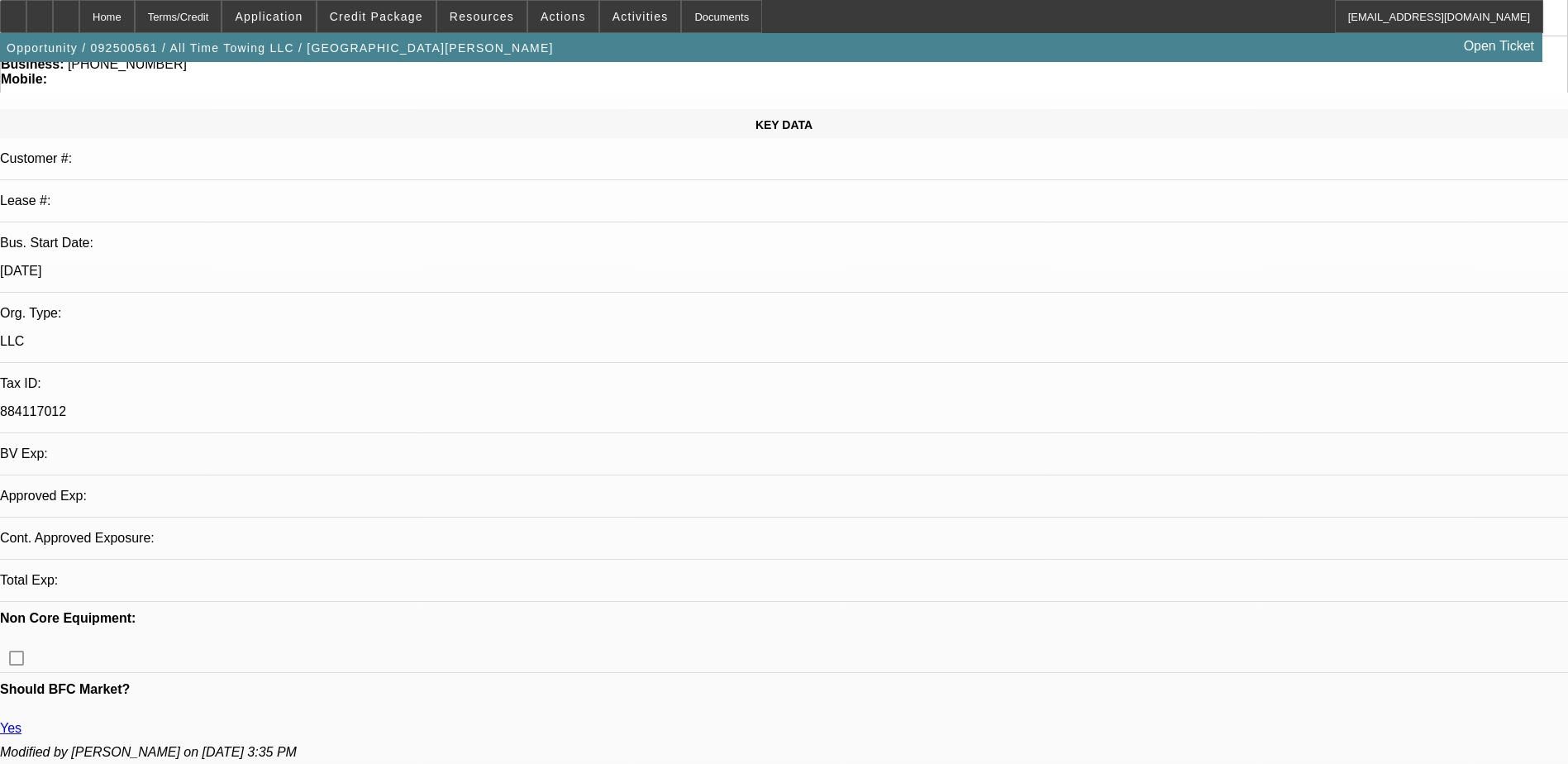
select select "0"
select select "2"
select select "0.1"
select select "4"
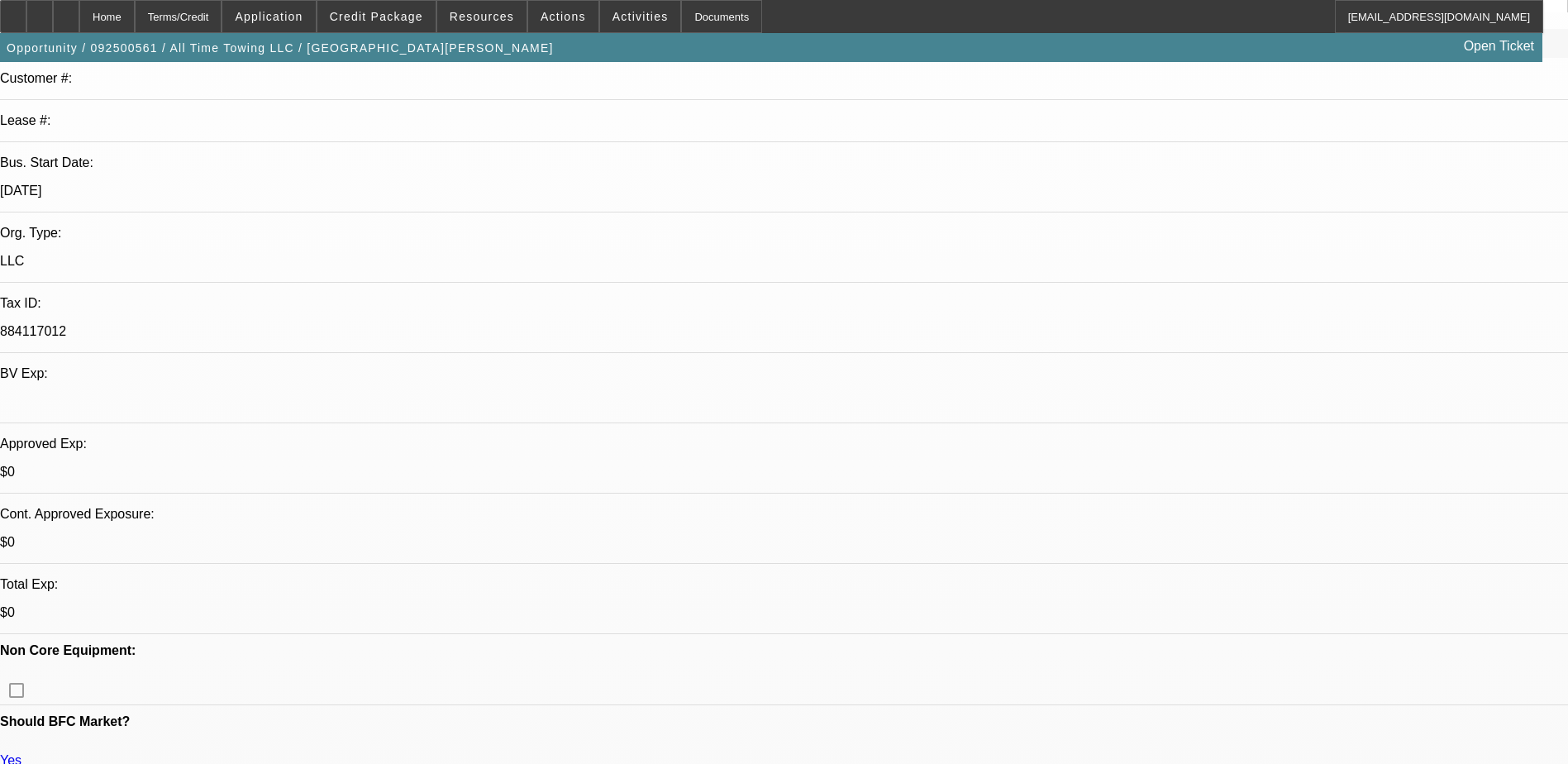
scroll to position [413, 0]
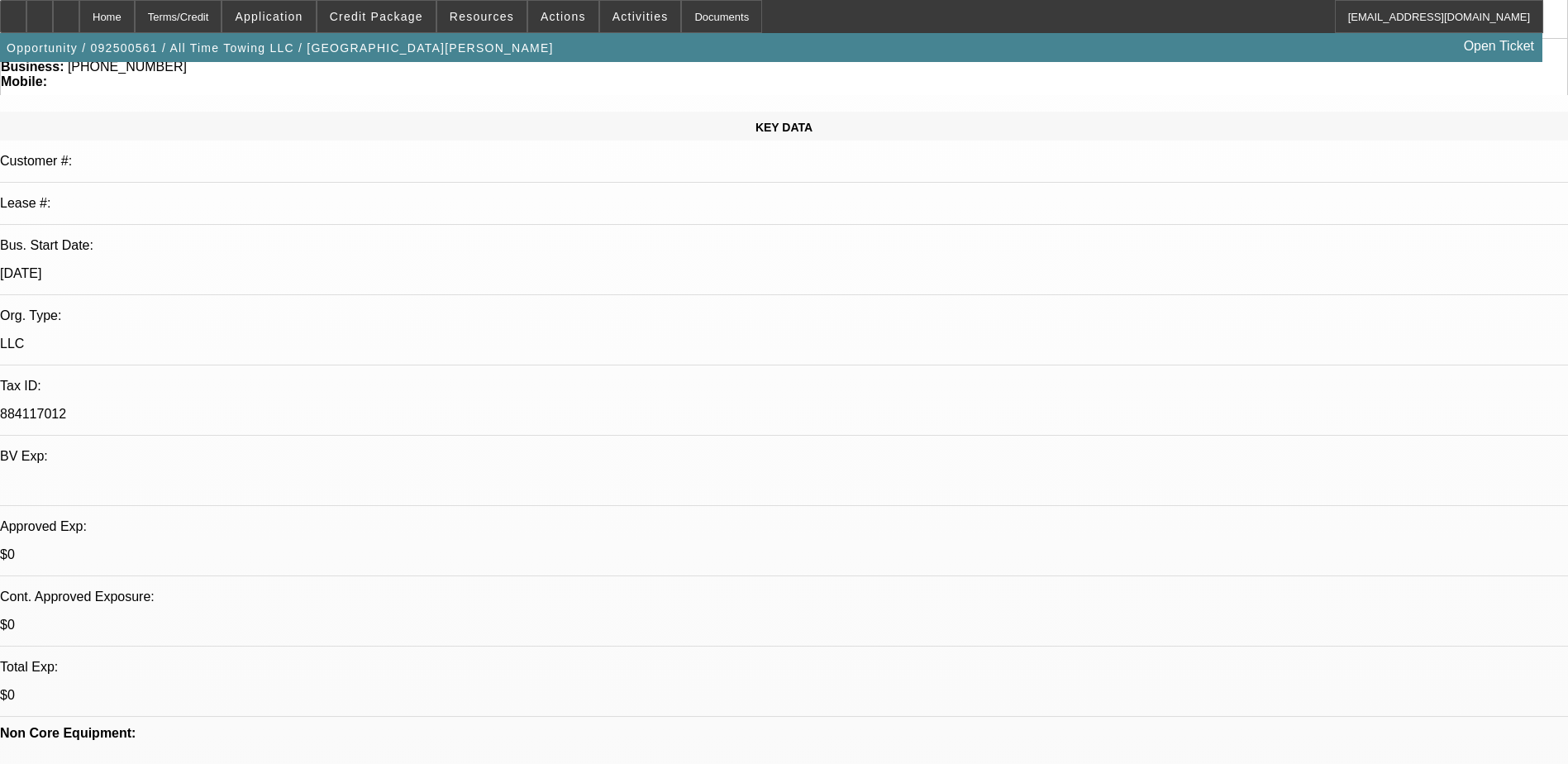
scroll to position [0, 0]
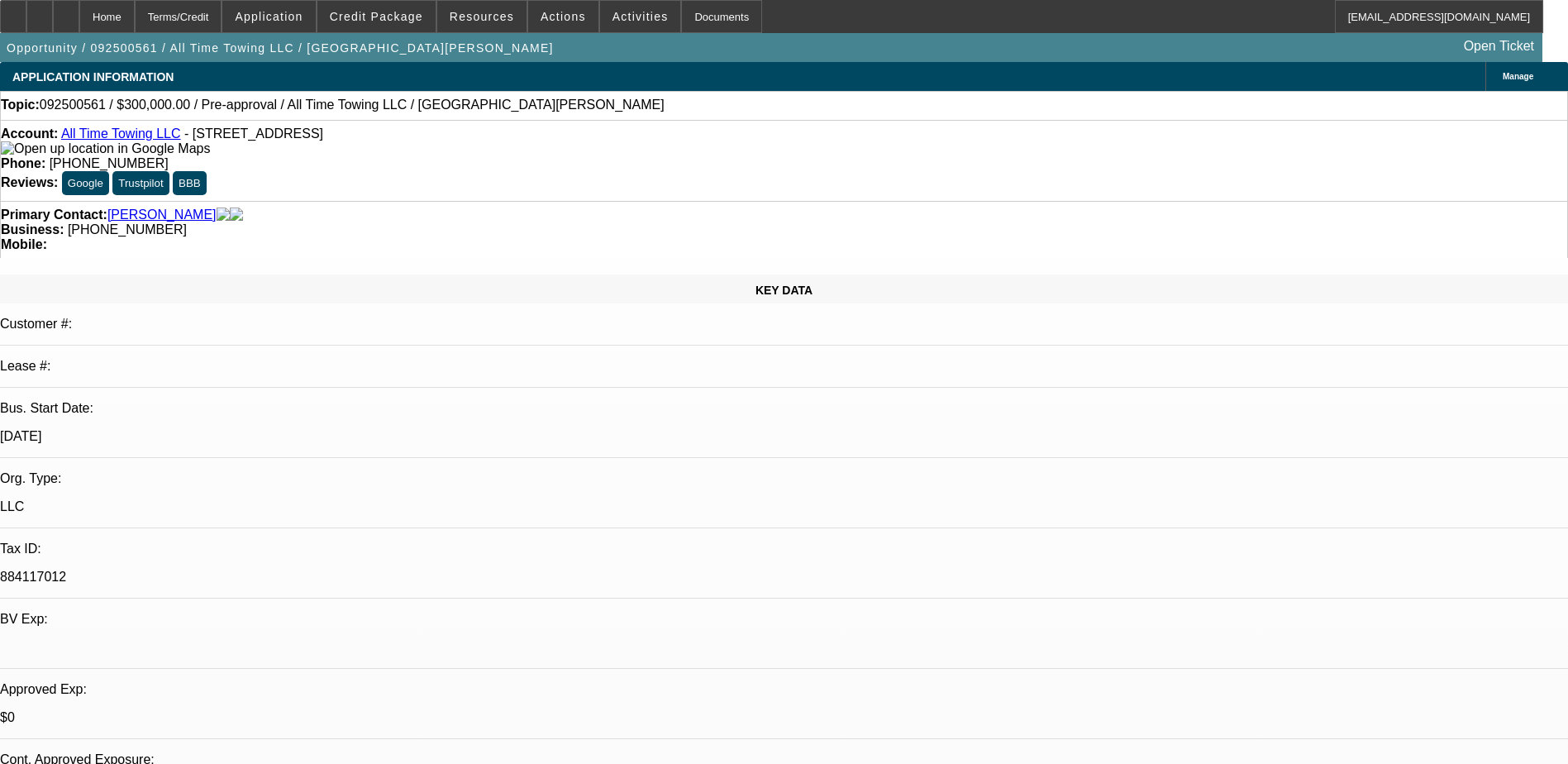
click at [1242, 206] on span "Reply All" at bounding box center [1245, 203] width 45 height 13
radio input "true"
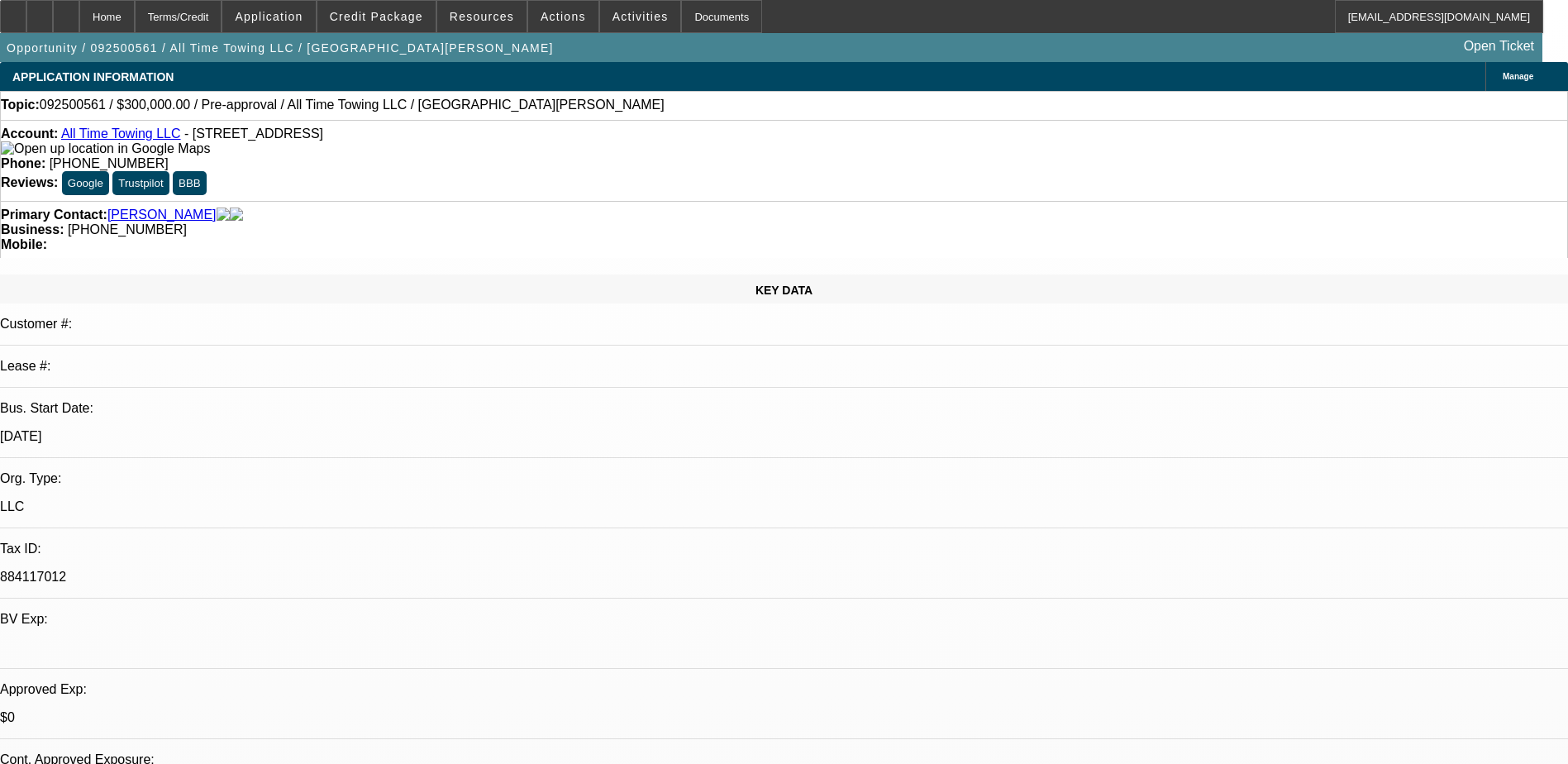
click at [362, 18] on span "Credit Package" at bounding box center [377, 16] width 93 height 13
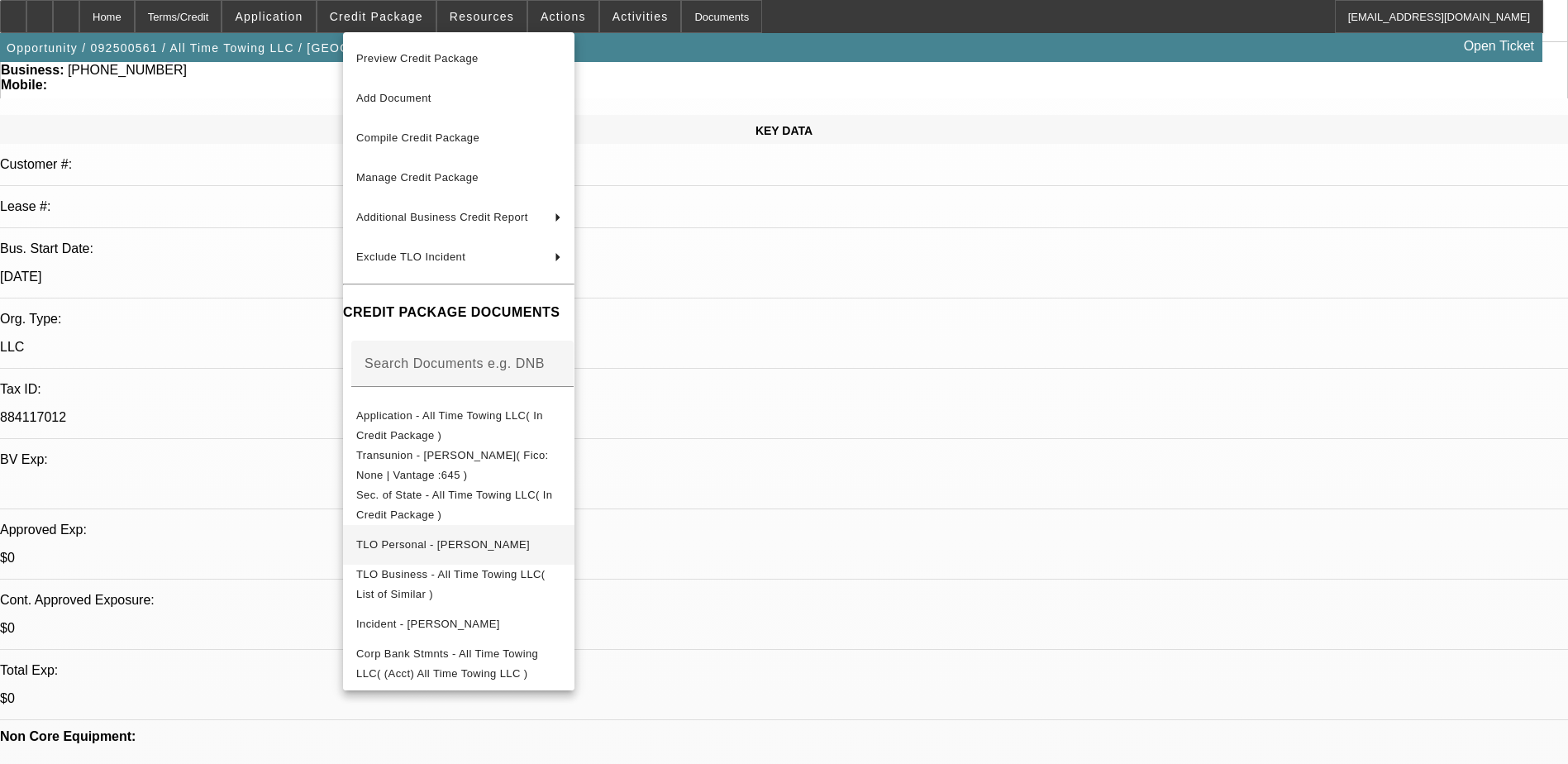
scroll to position [165, 0]
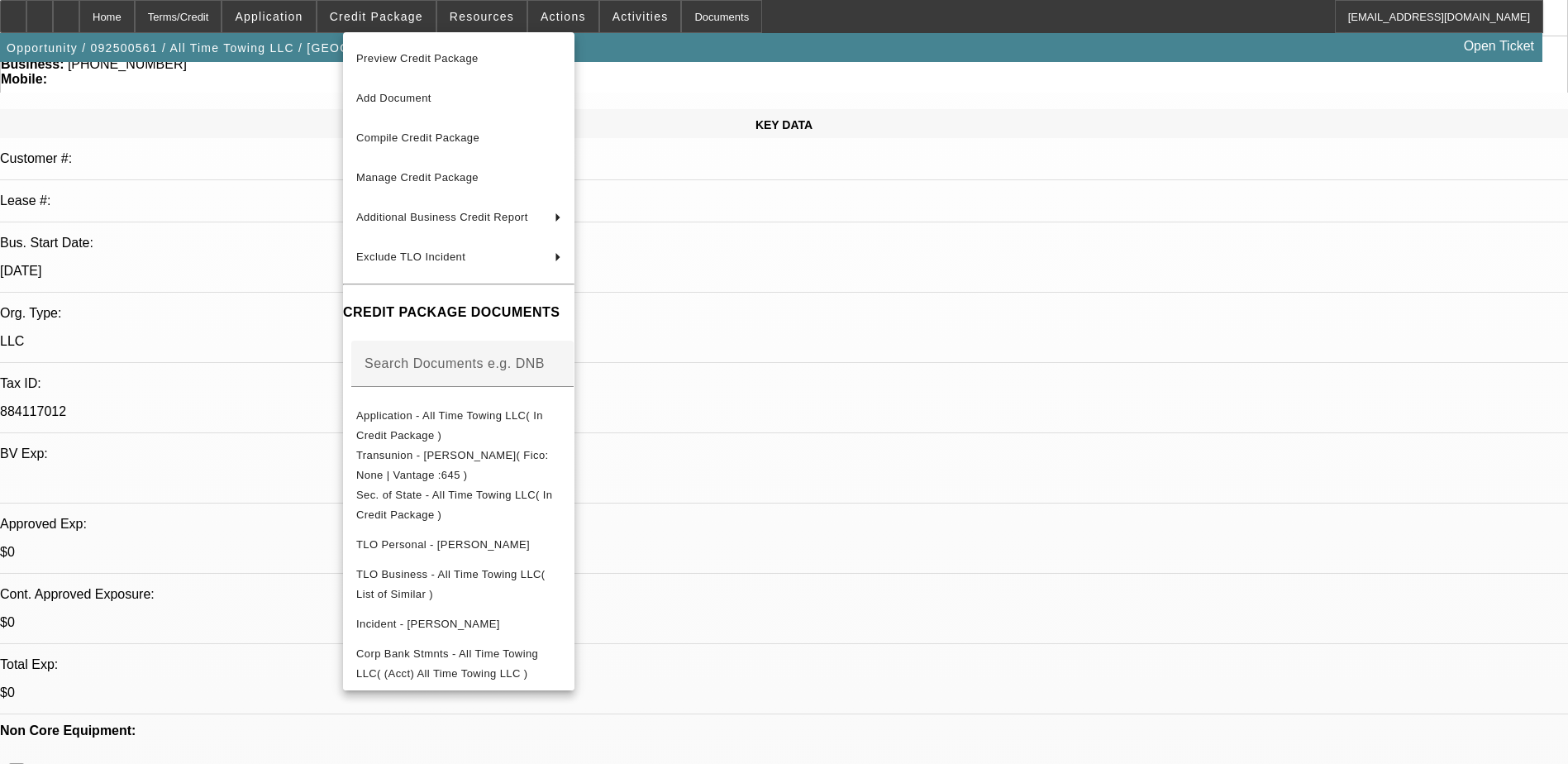
drag, startPoint x: 958, startPoint y: 334, endPoint x: 743, endPoint y: 331, distance: 215.0
click at [957, 334] on div at bounding box center [784, 382] width 1568 height 764
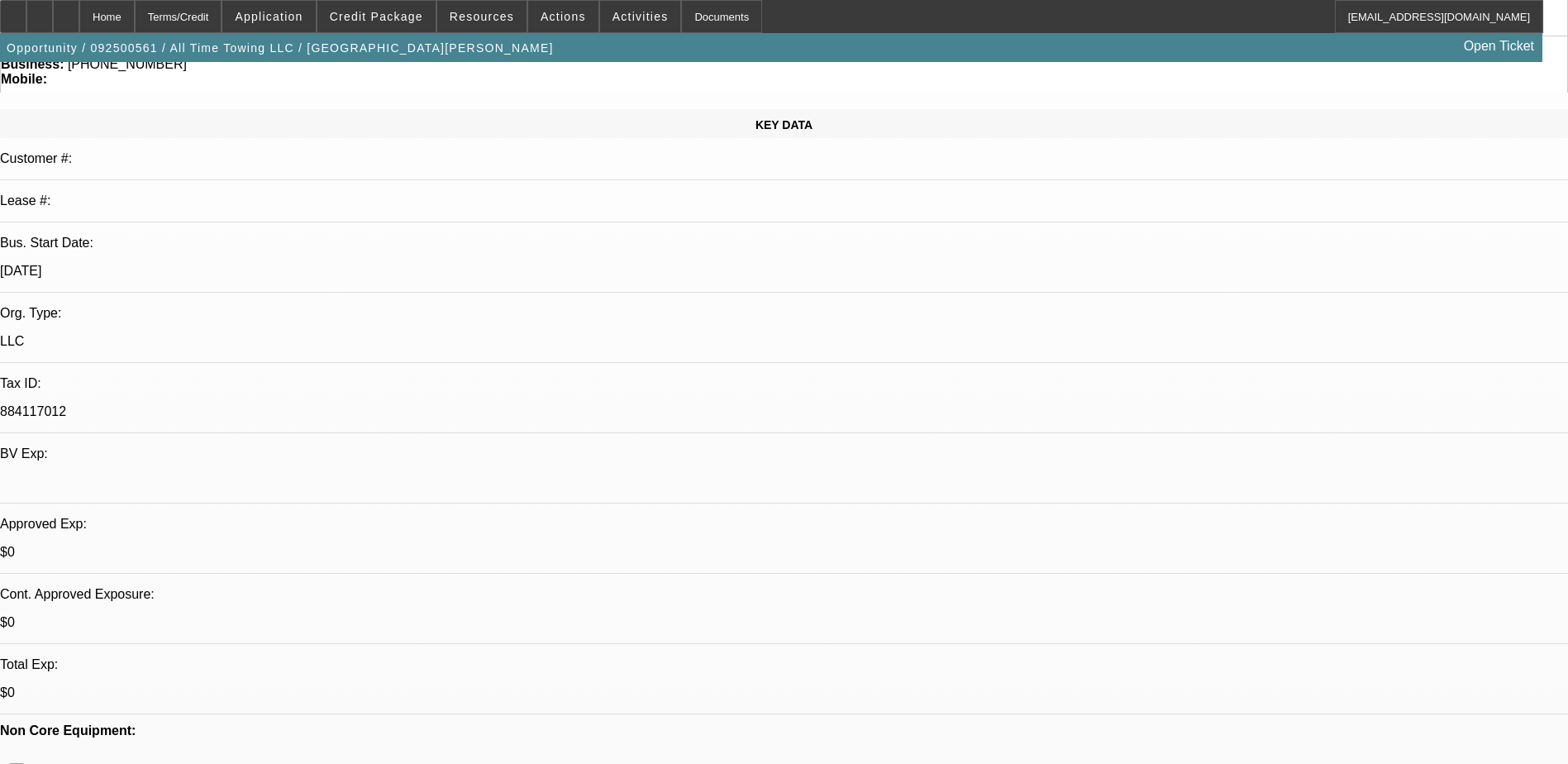
drag, startPoint x: 1421, startPoint y: 343, endPoint x: 1434, endPoint y: 331, distance: 17.7
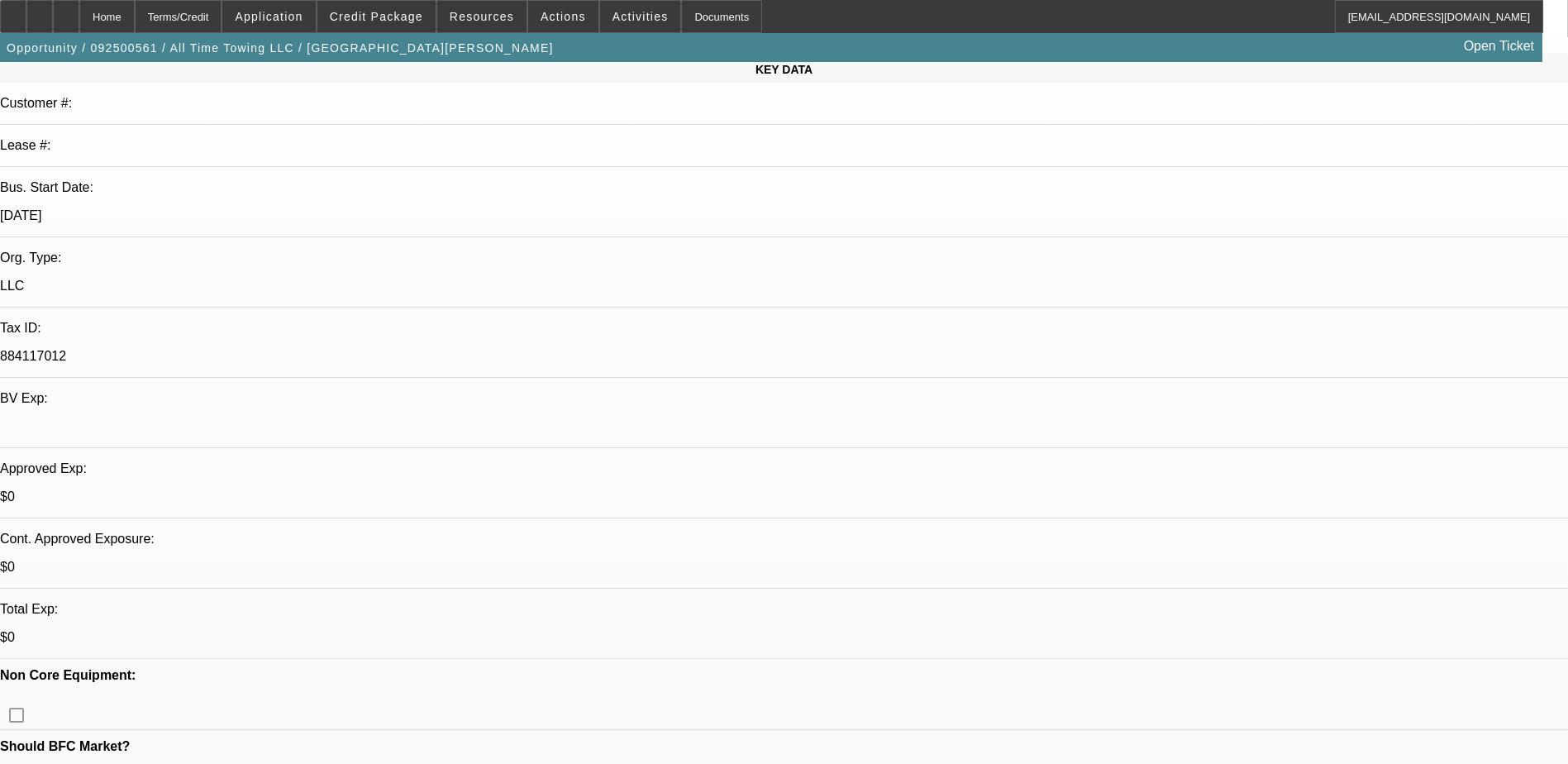
scroll to position [0, 0]
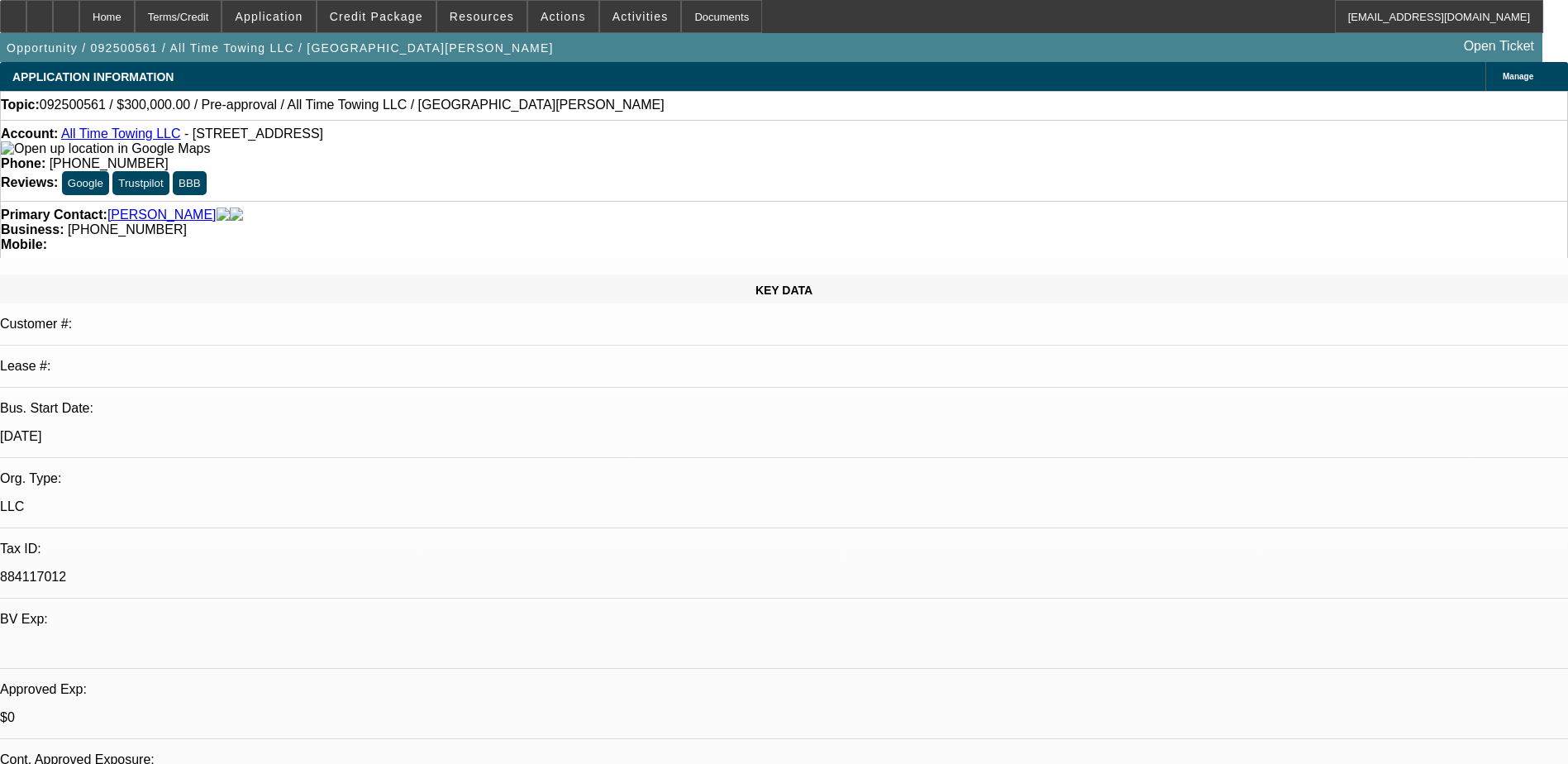
type textarea "[PERSON_NAME] is looking for a Pre-Approval for 300,000 dollars for 2 internati…"
radio input "true"
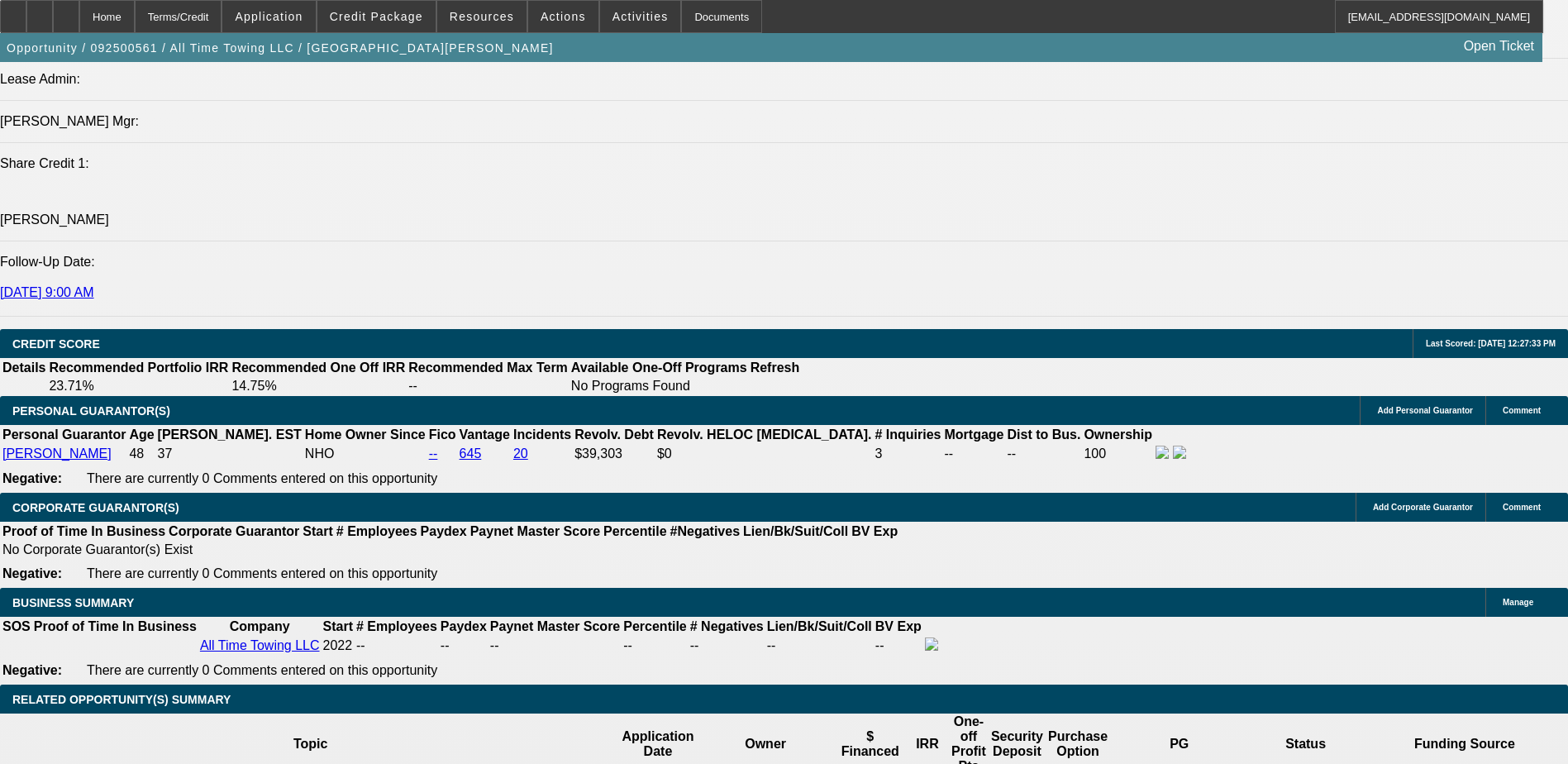
scroll to position [2398, 0]
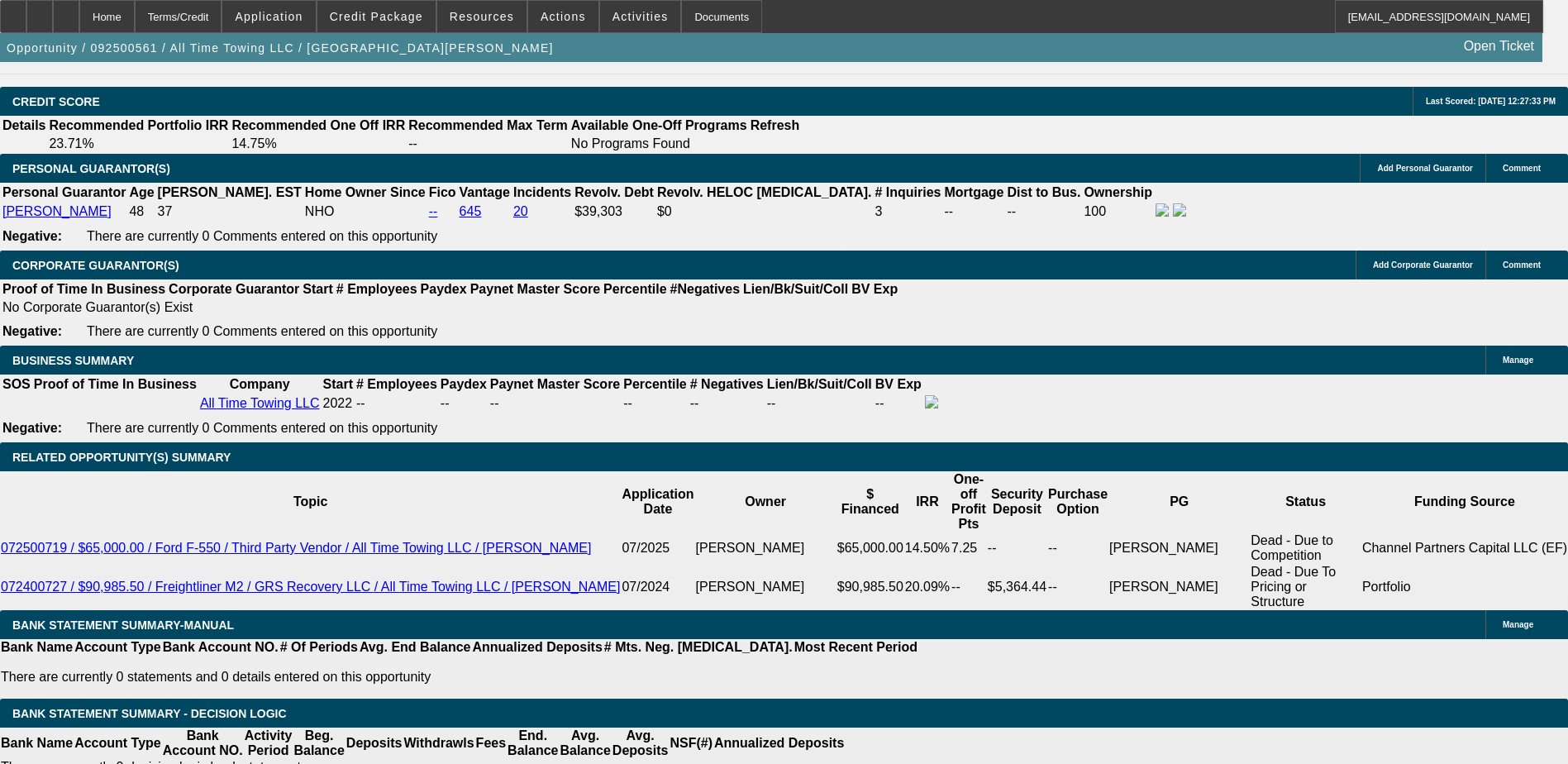
type input "1"
type input "2"
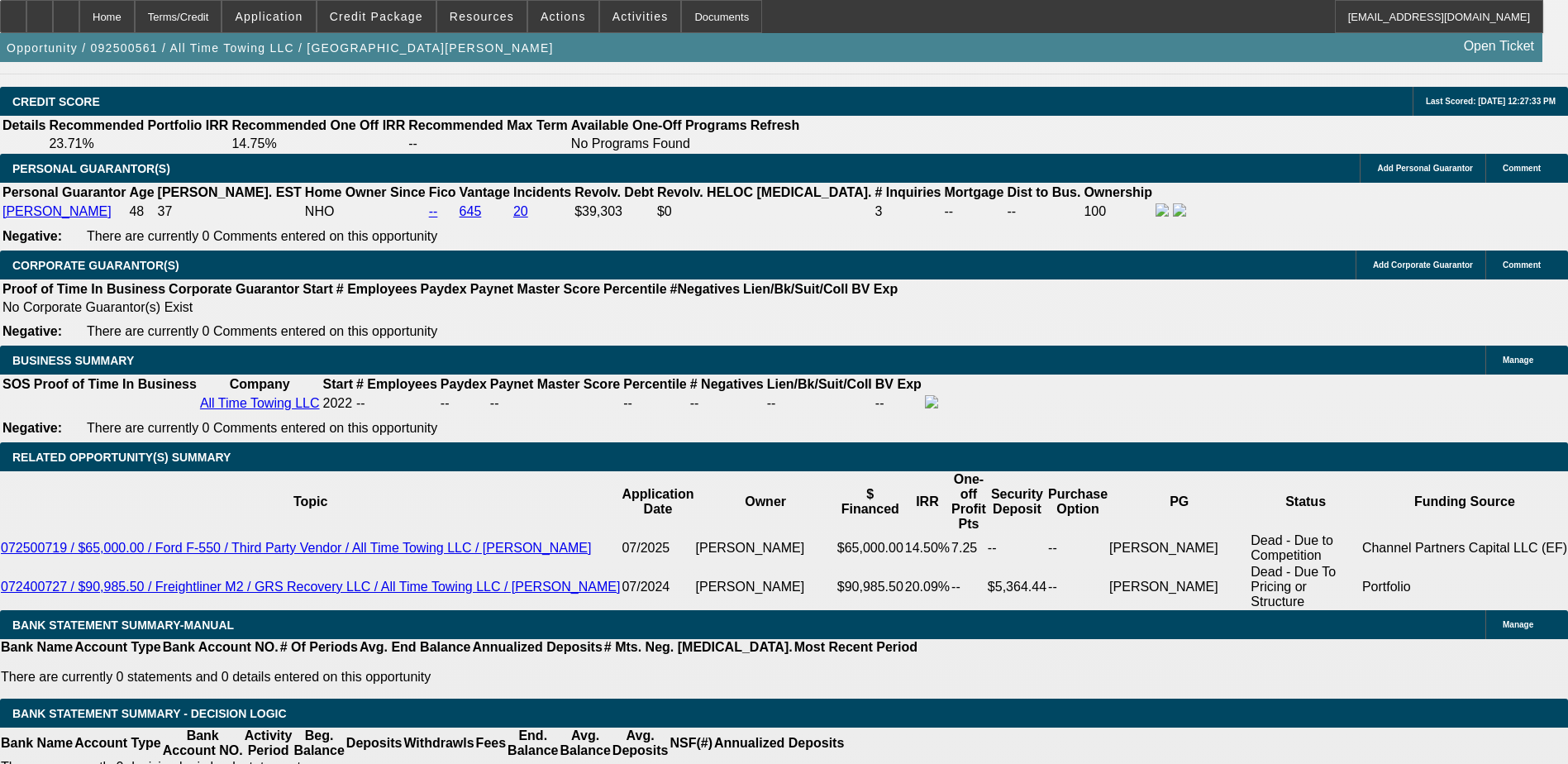
type input "48"
type input "12"
type input "$12,756.88"
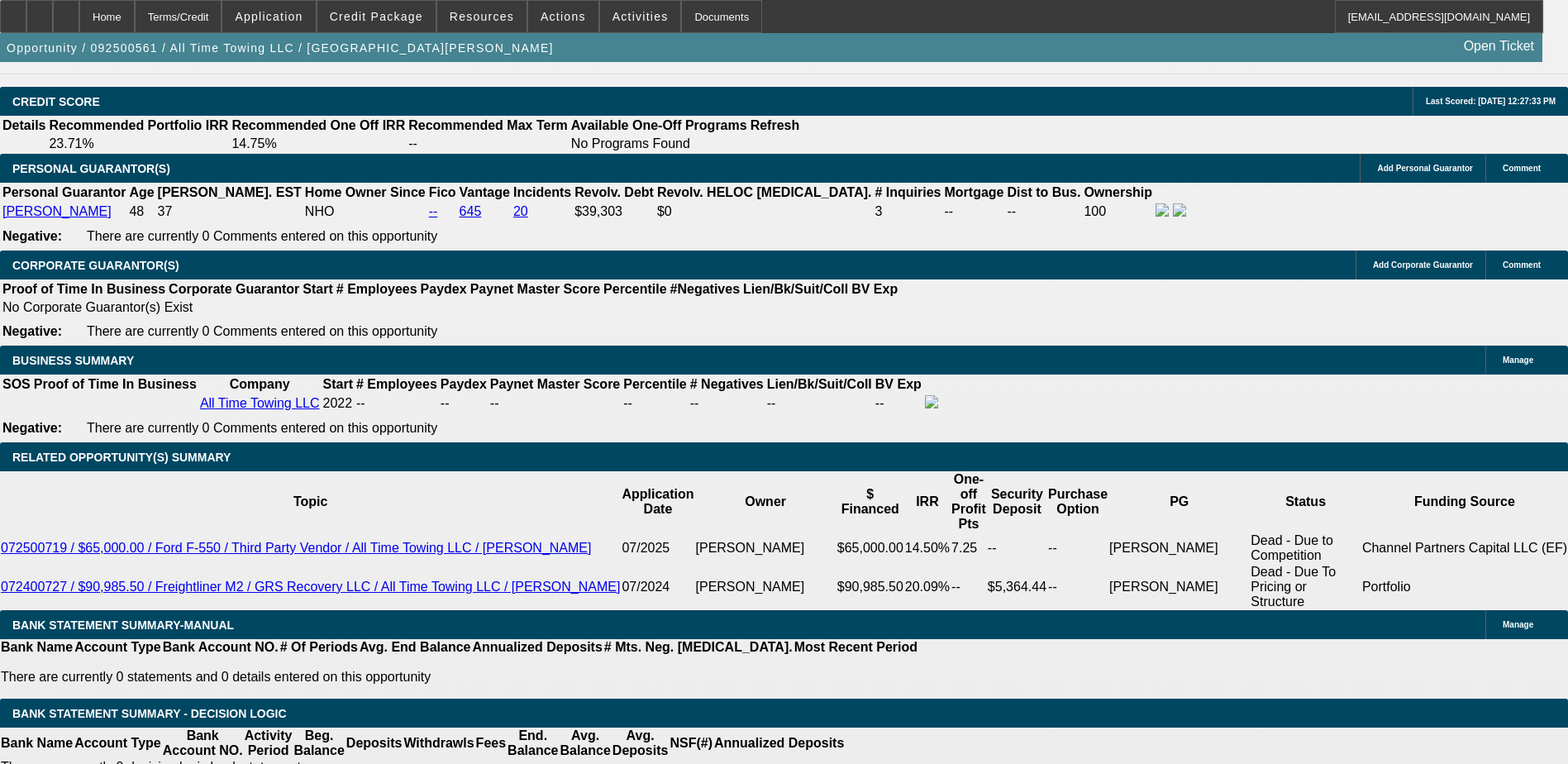
type input "$6,378.44"
type input "$15,800.30"
type input "$7,900.15"
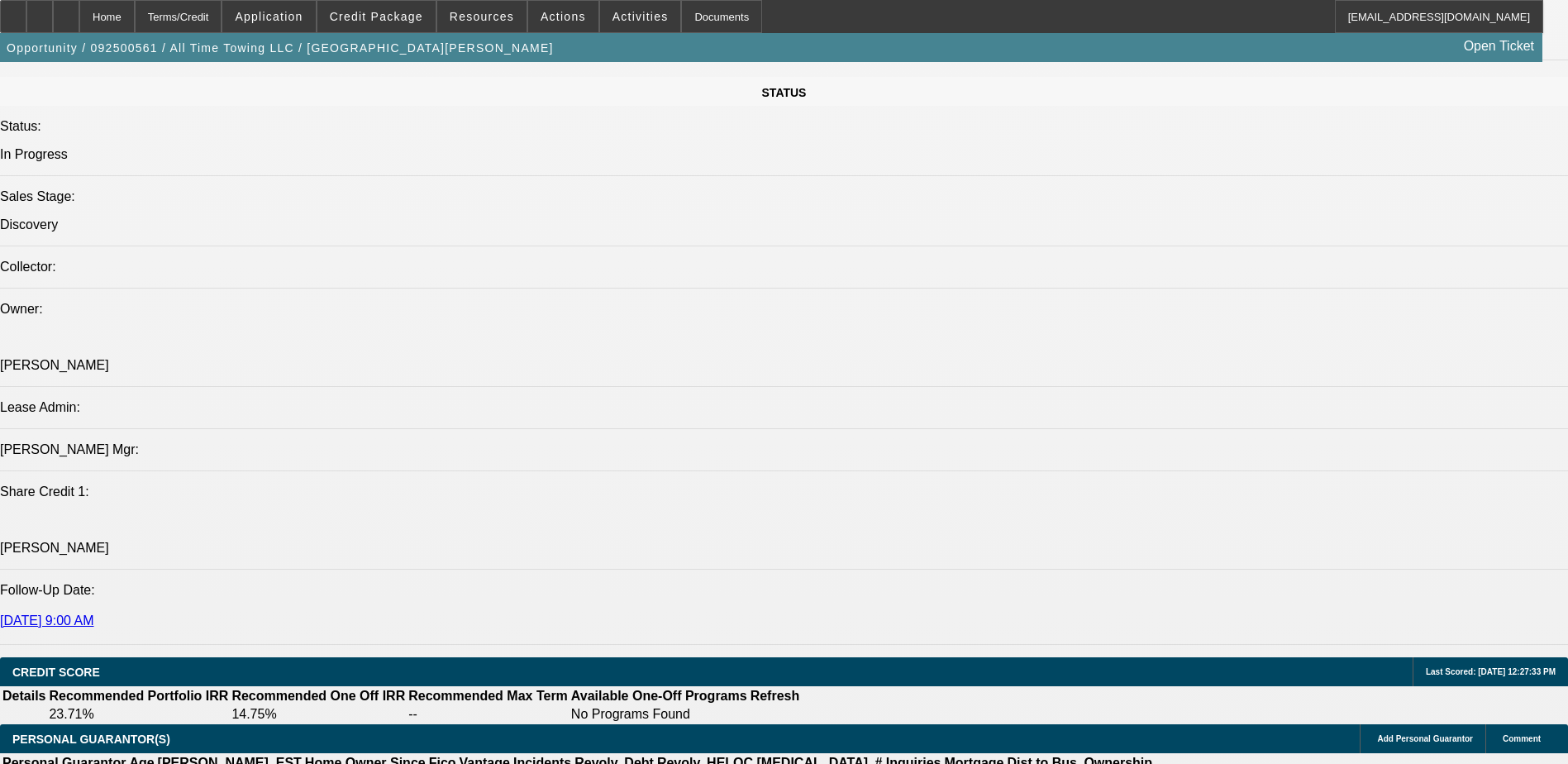
scroll to position [1819, 0]
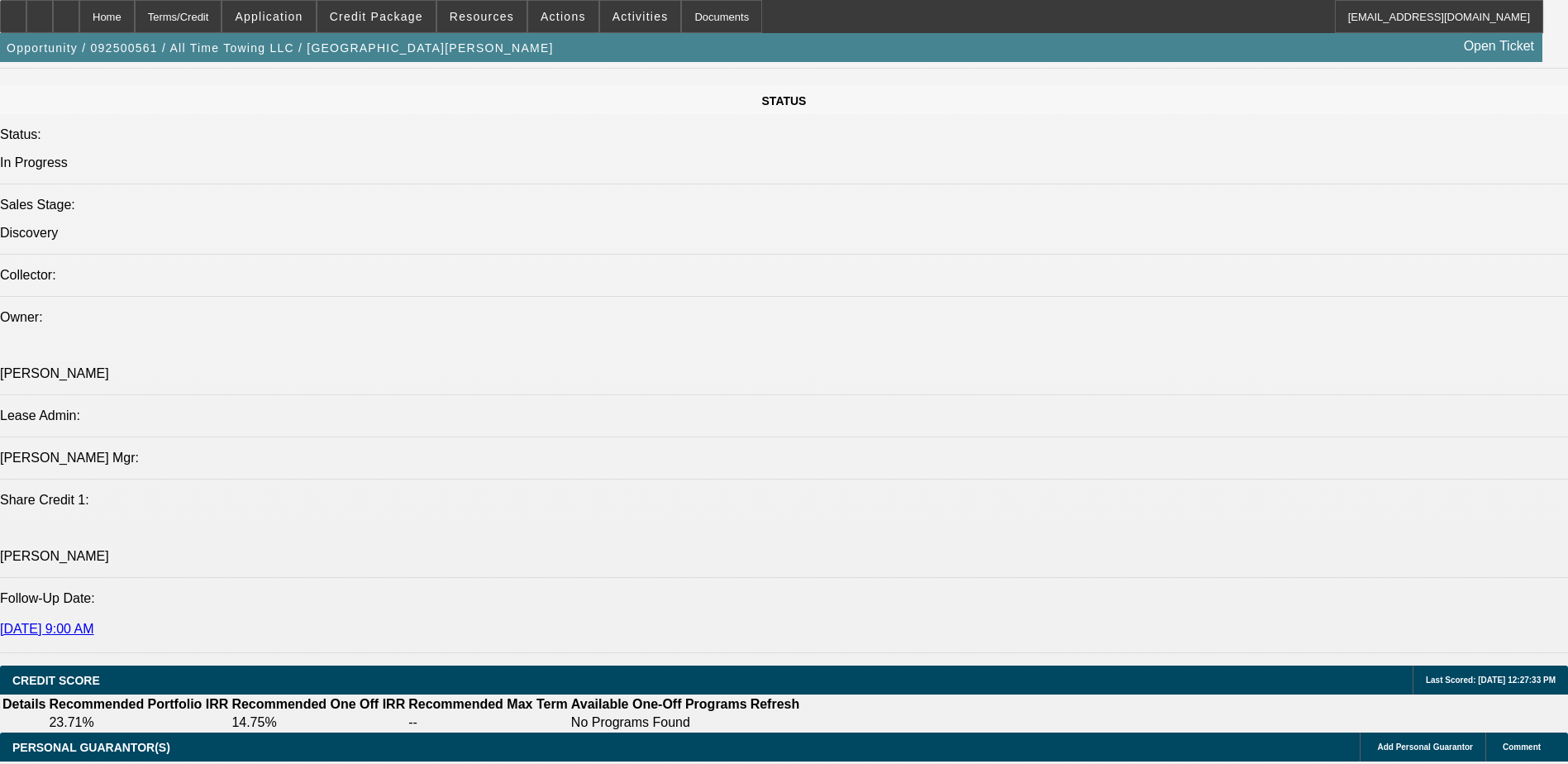
type input "12"
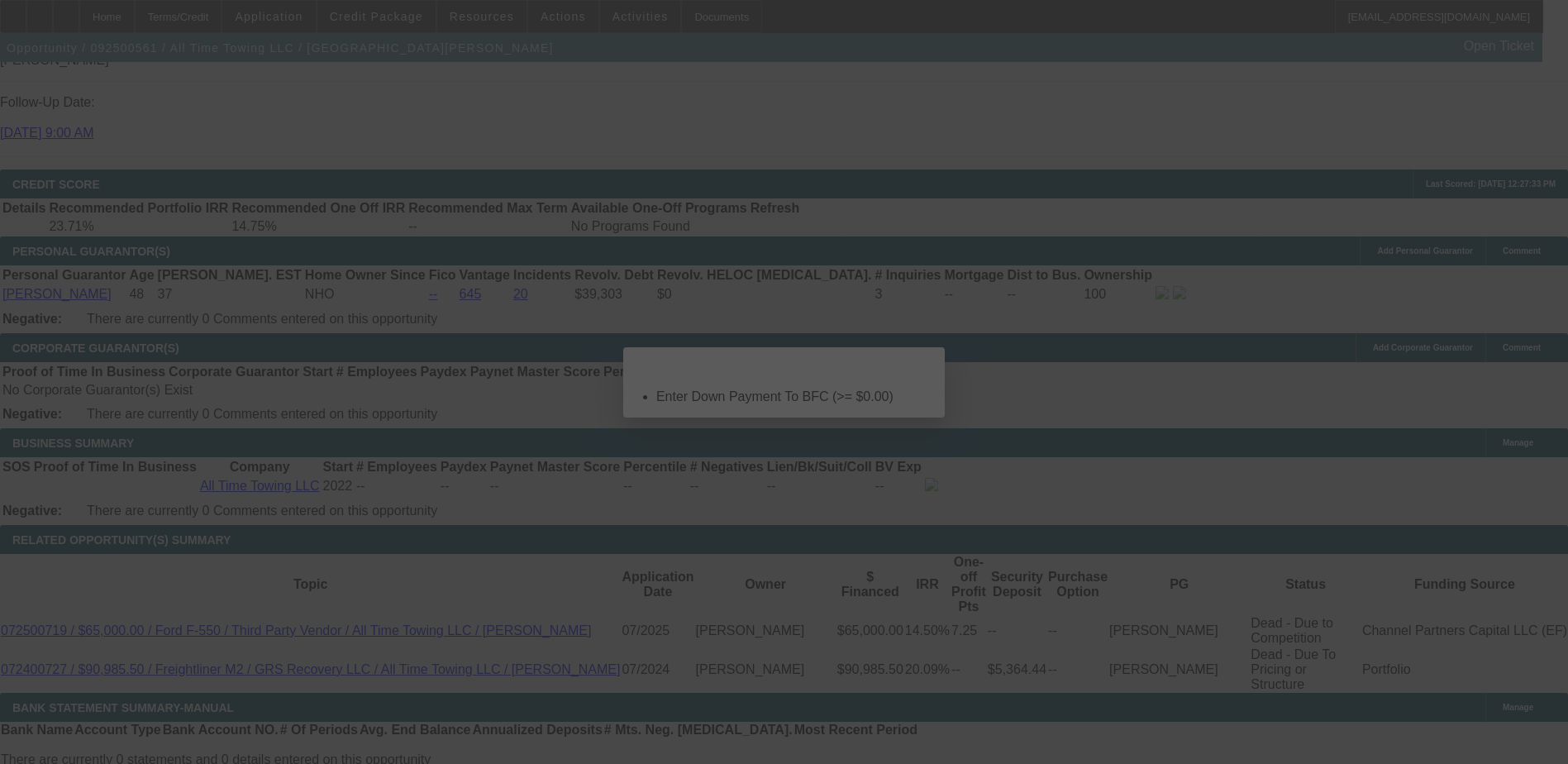
scroll to position [0, 0]
select select "0"
select select "2"
select select "0.1"
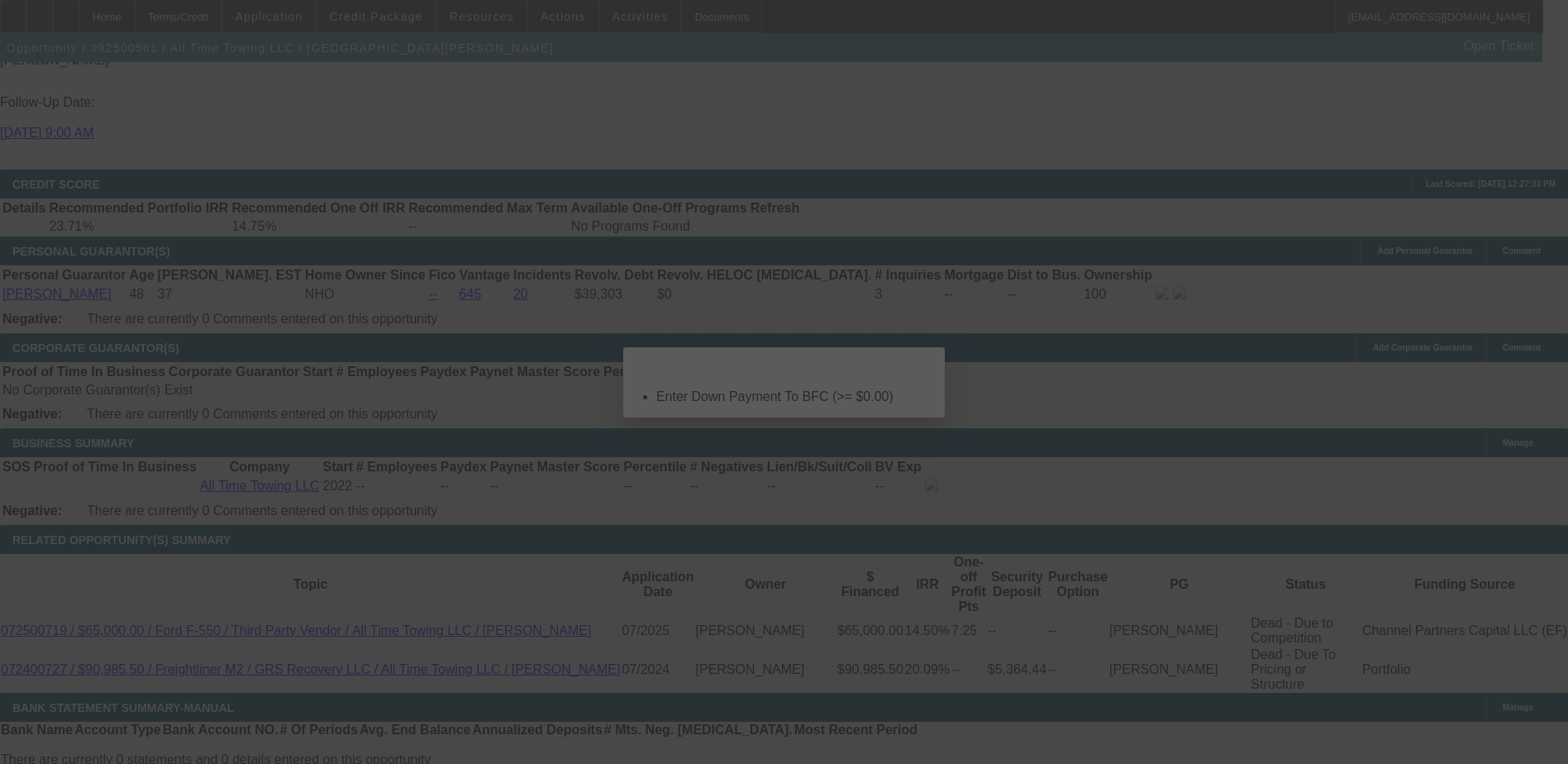
select select "4"
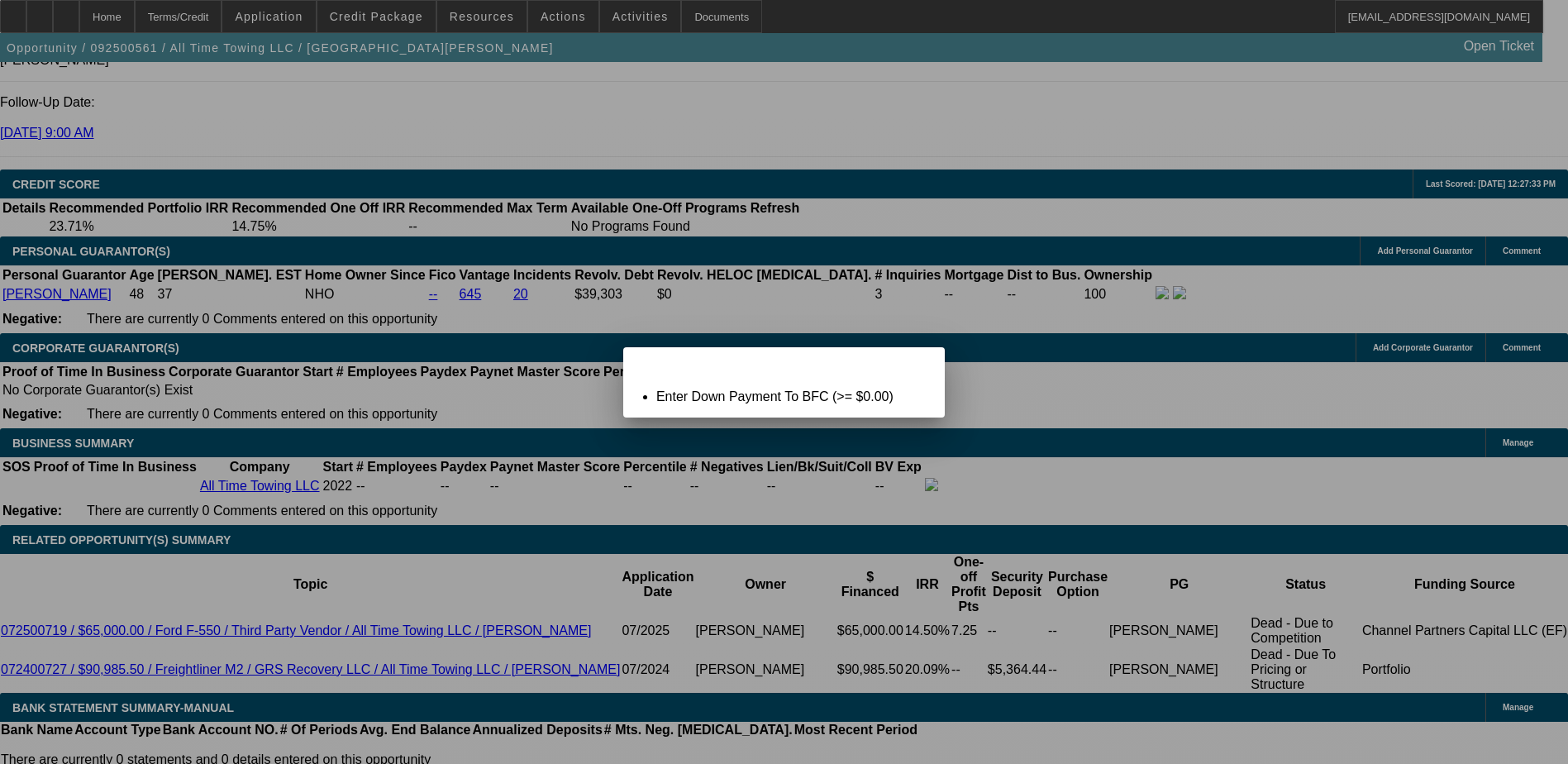
click at [923, 366] on span "Close" at bounding box center [923, 361] width 22 height 9
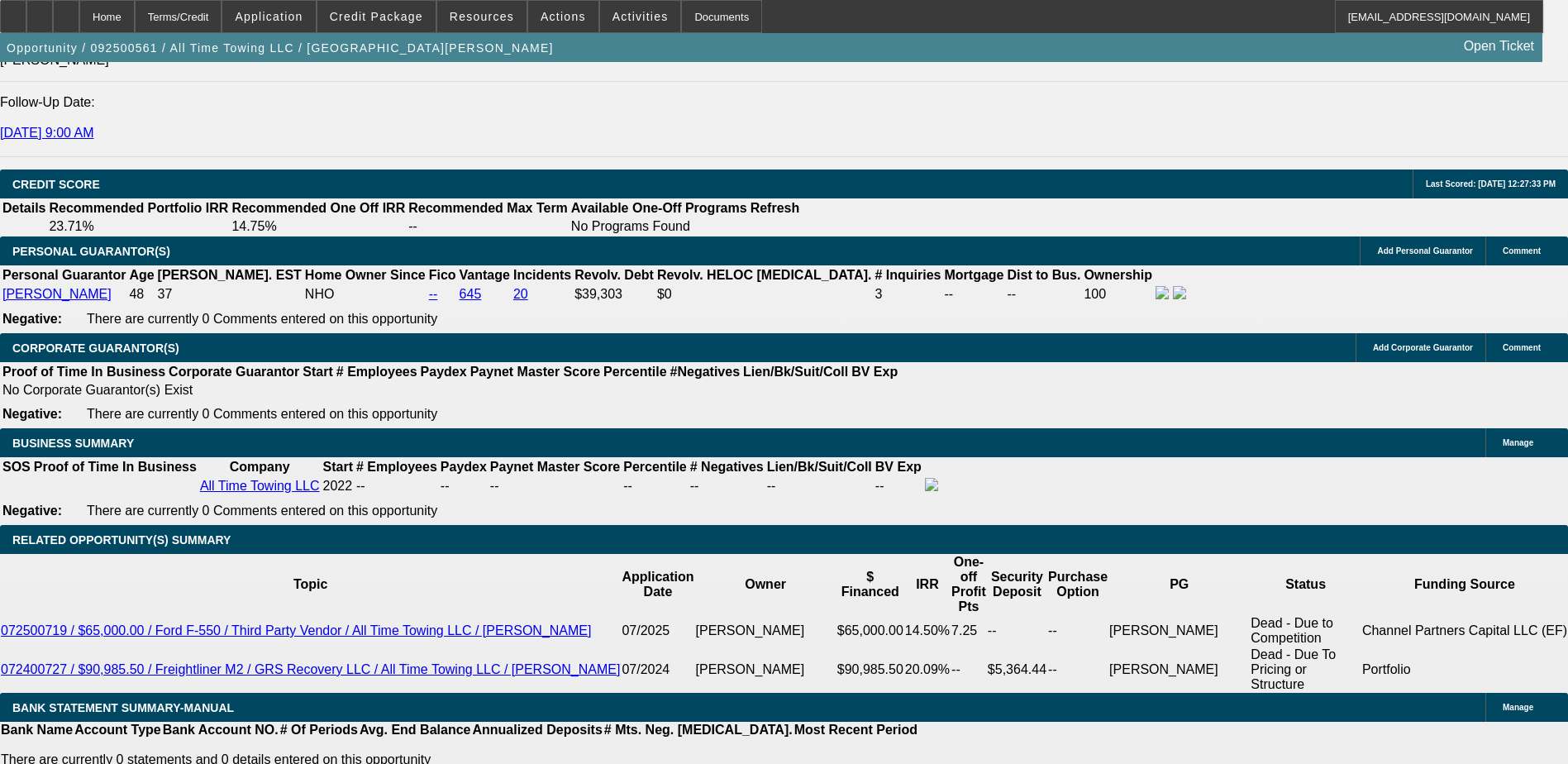
type input "0"
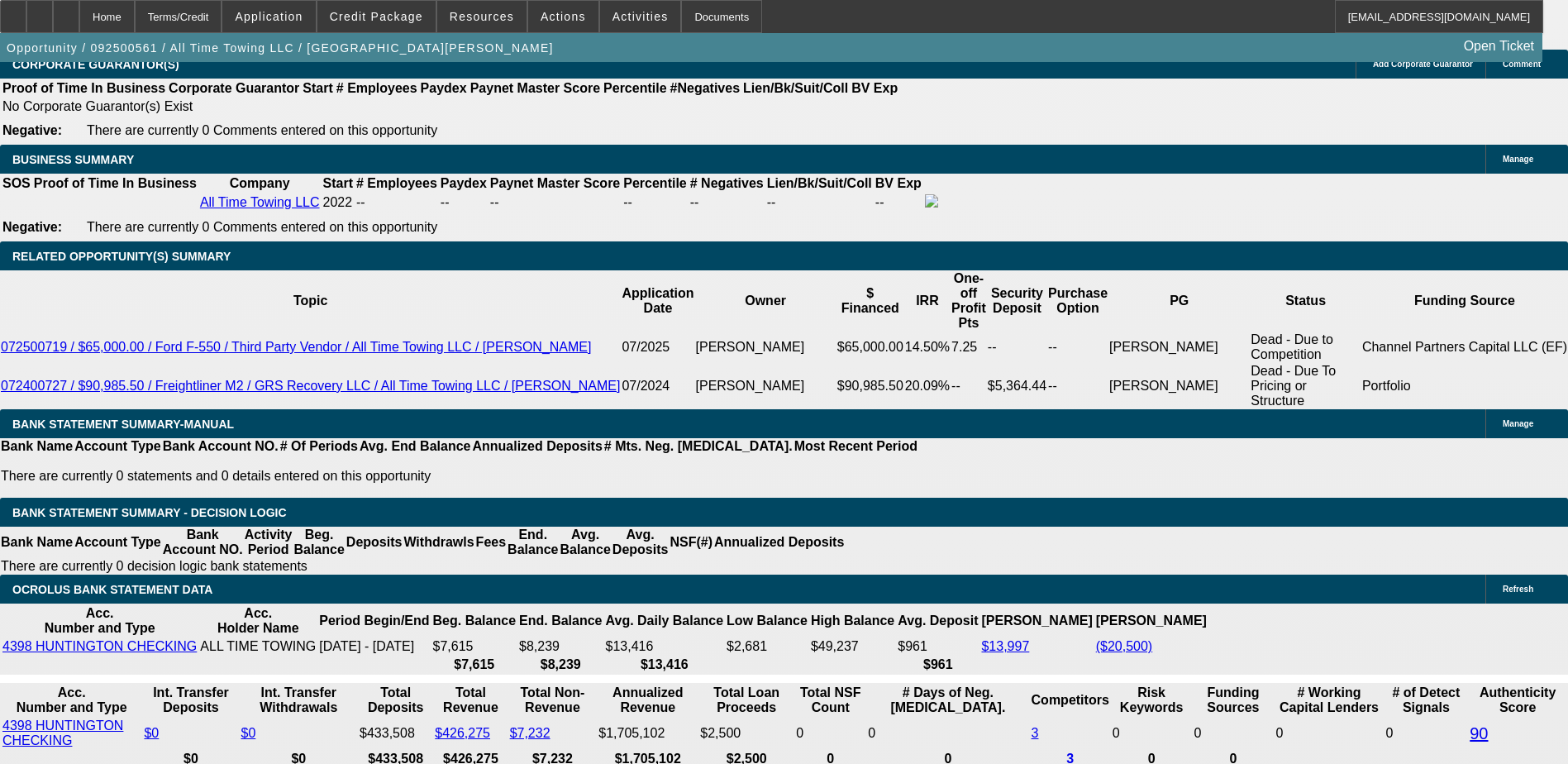
scroll to position [2232, 0]
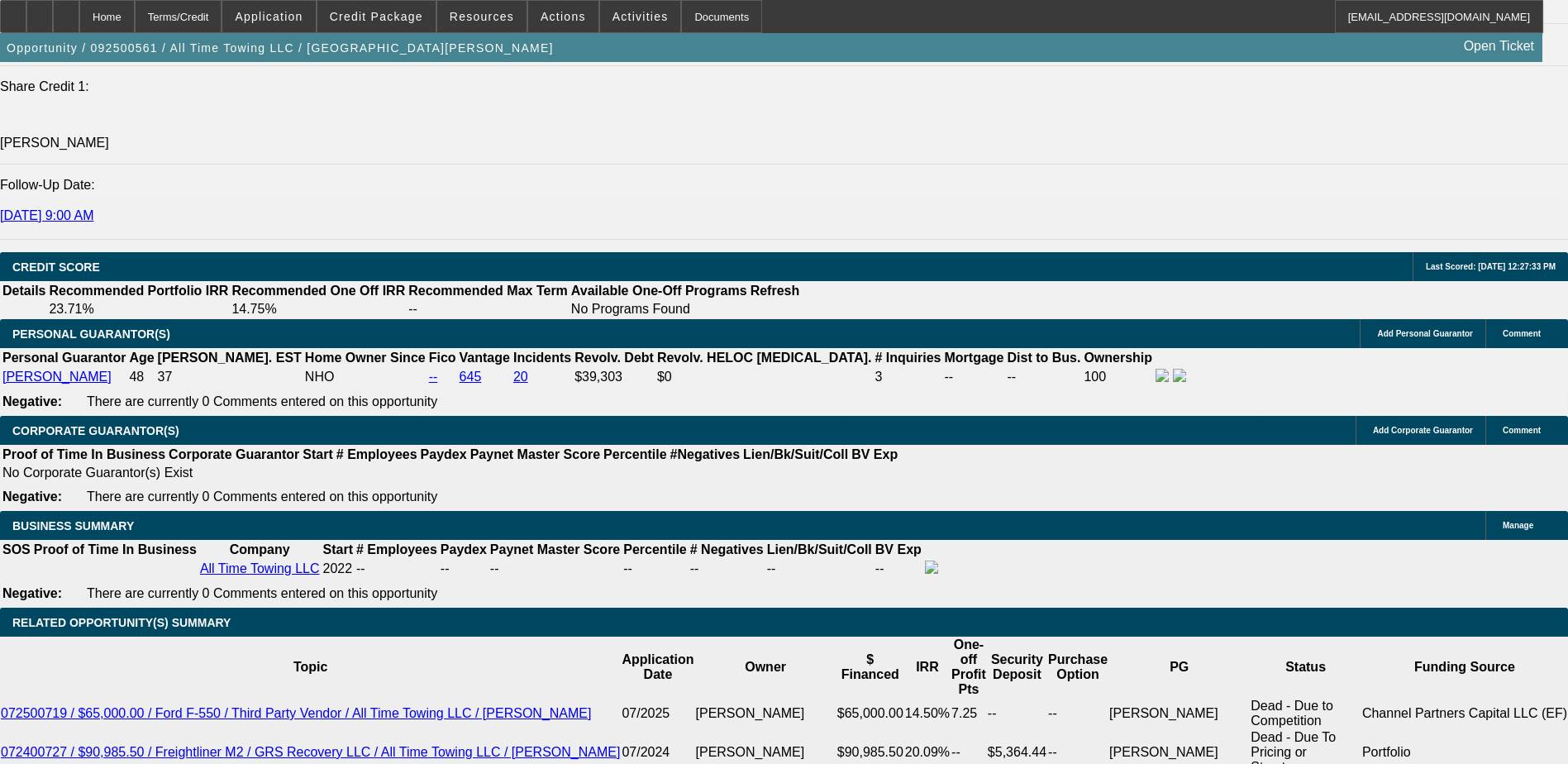
type input "$0.00"
select select "0.1"
type input "$30,000.00"
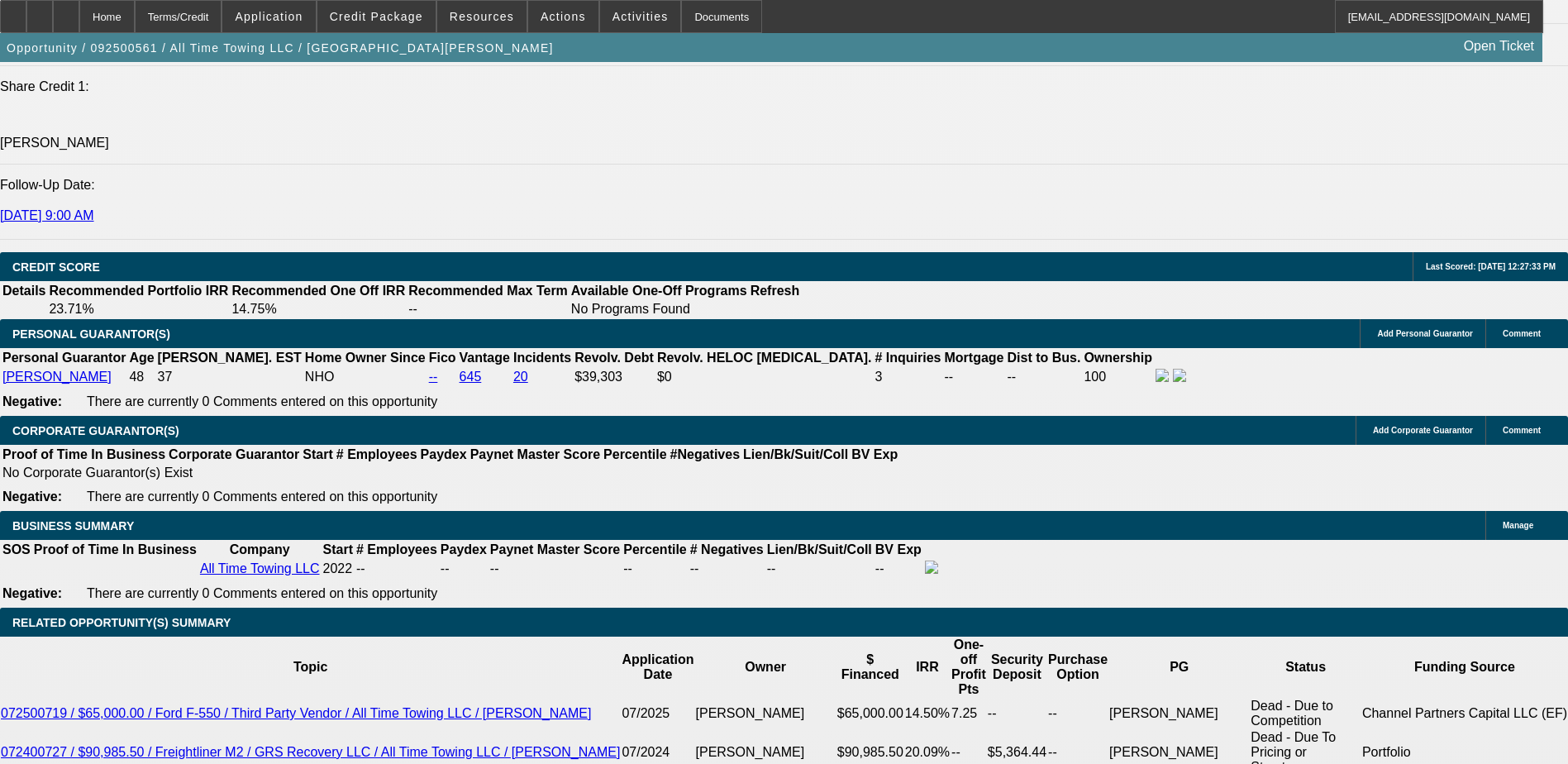
type input "$14,220.28"
type input "$7,110.14"
select select "0.05"
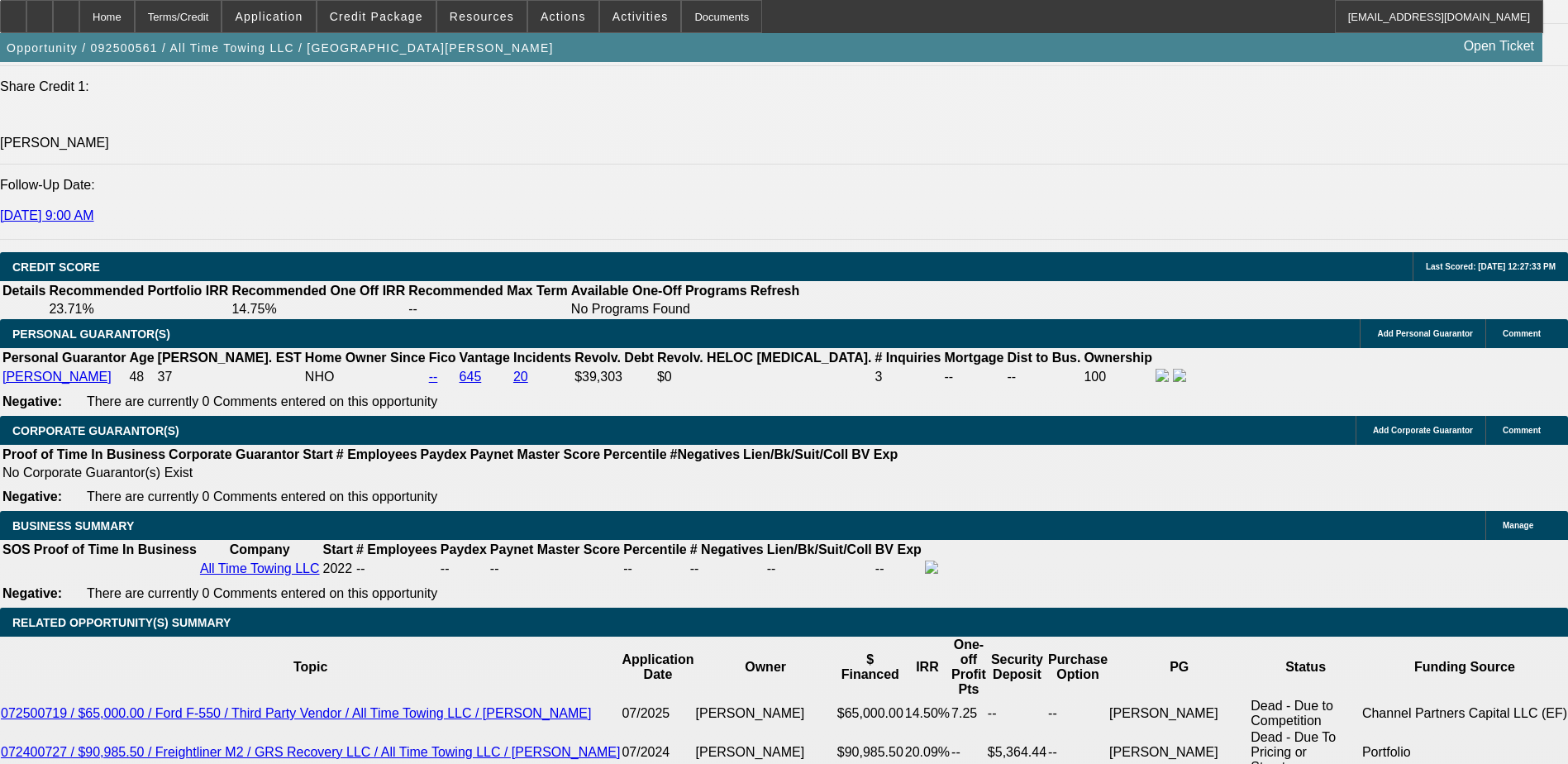
type input "$15,000.00"
type input "$15,010.28"
type input "$7,505.14"
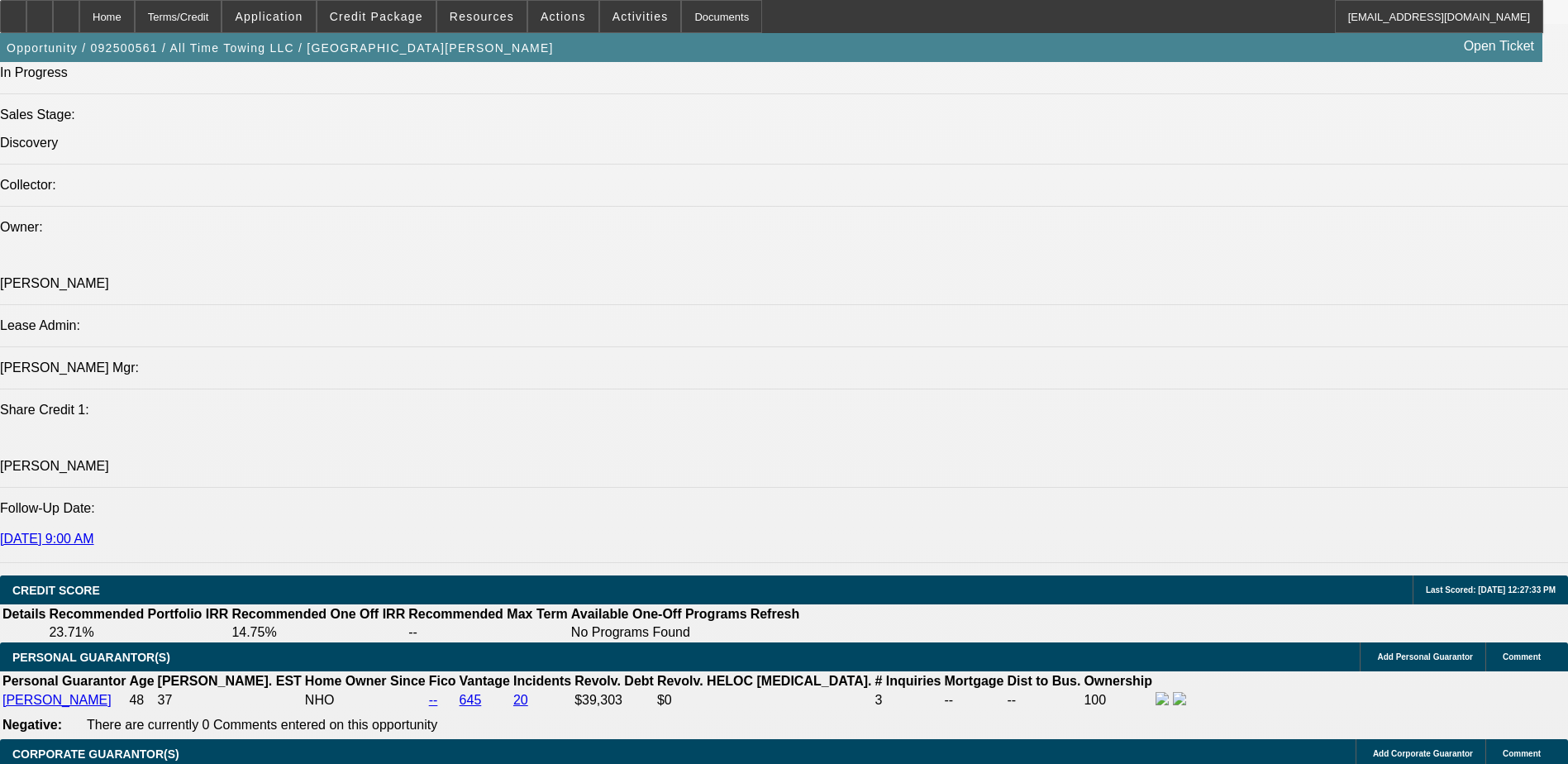
scroll to position [1901, 0]
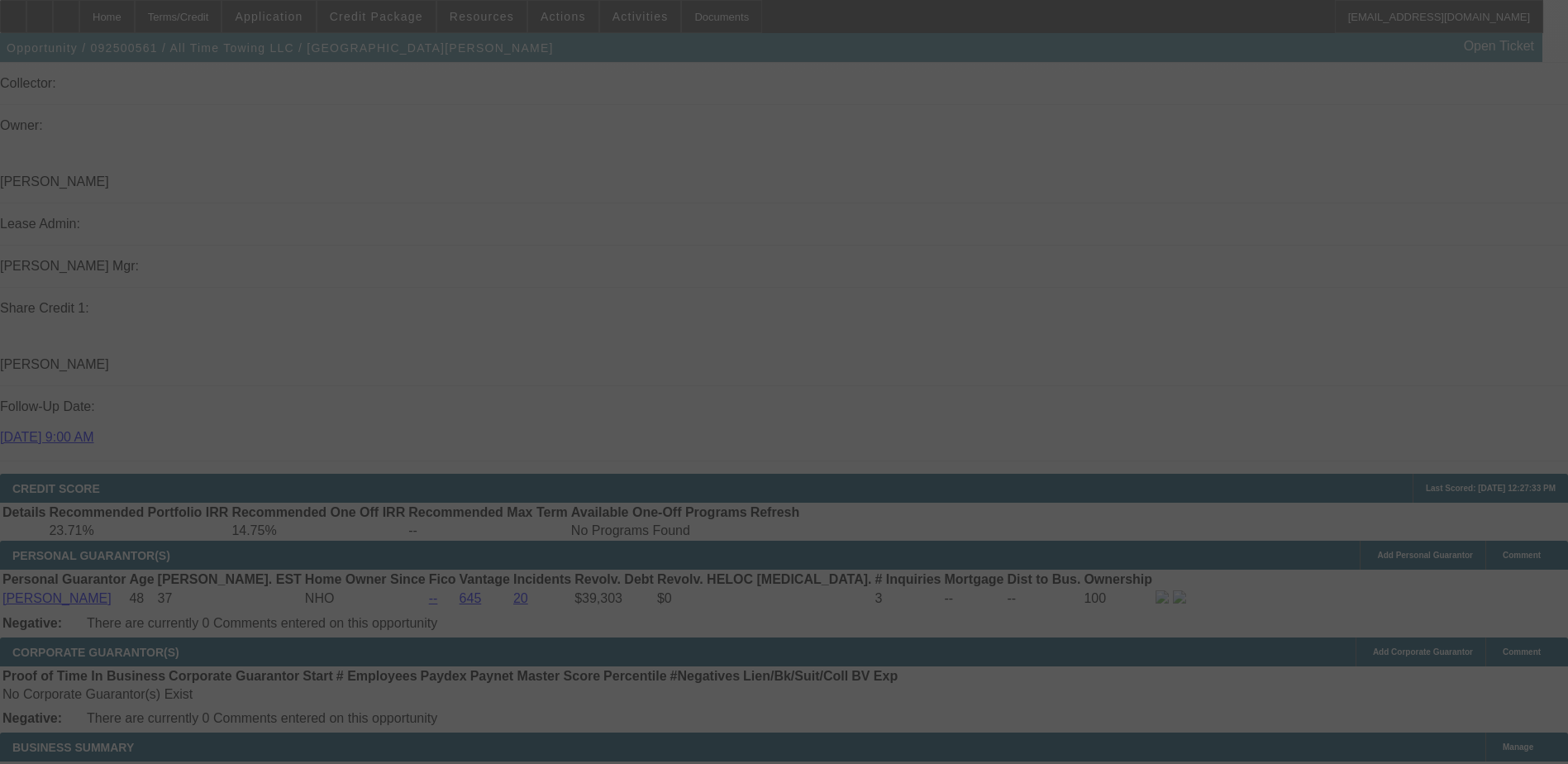
scroll to position [2232, 0]
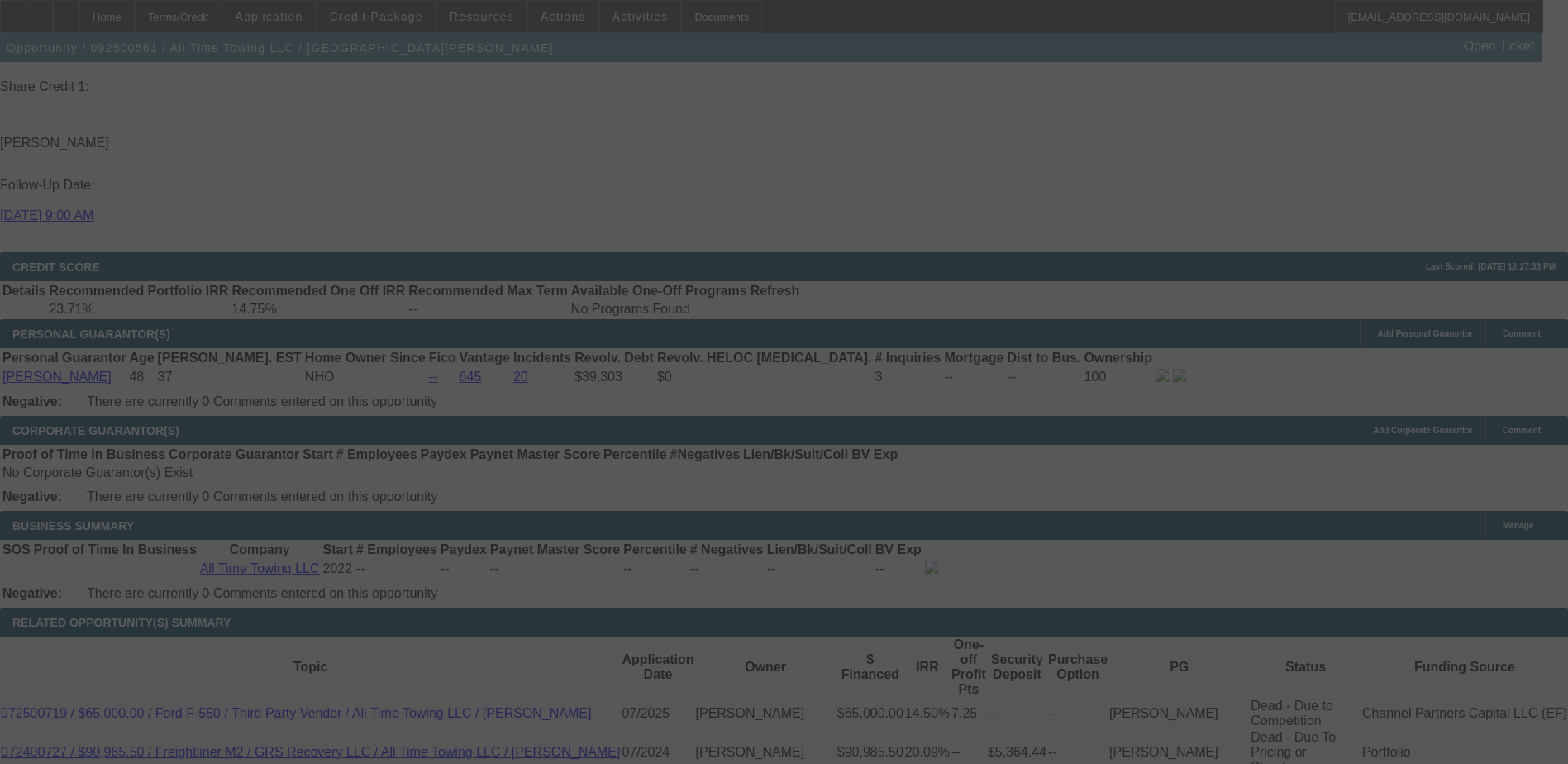
select select "2"
select select "0.1"
select select "4"
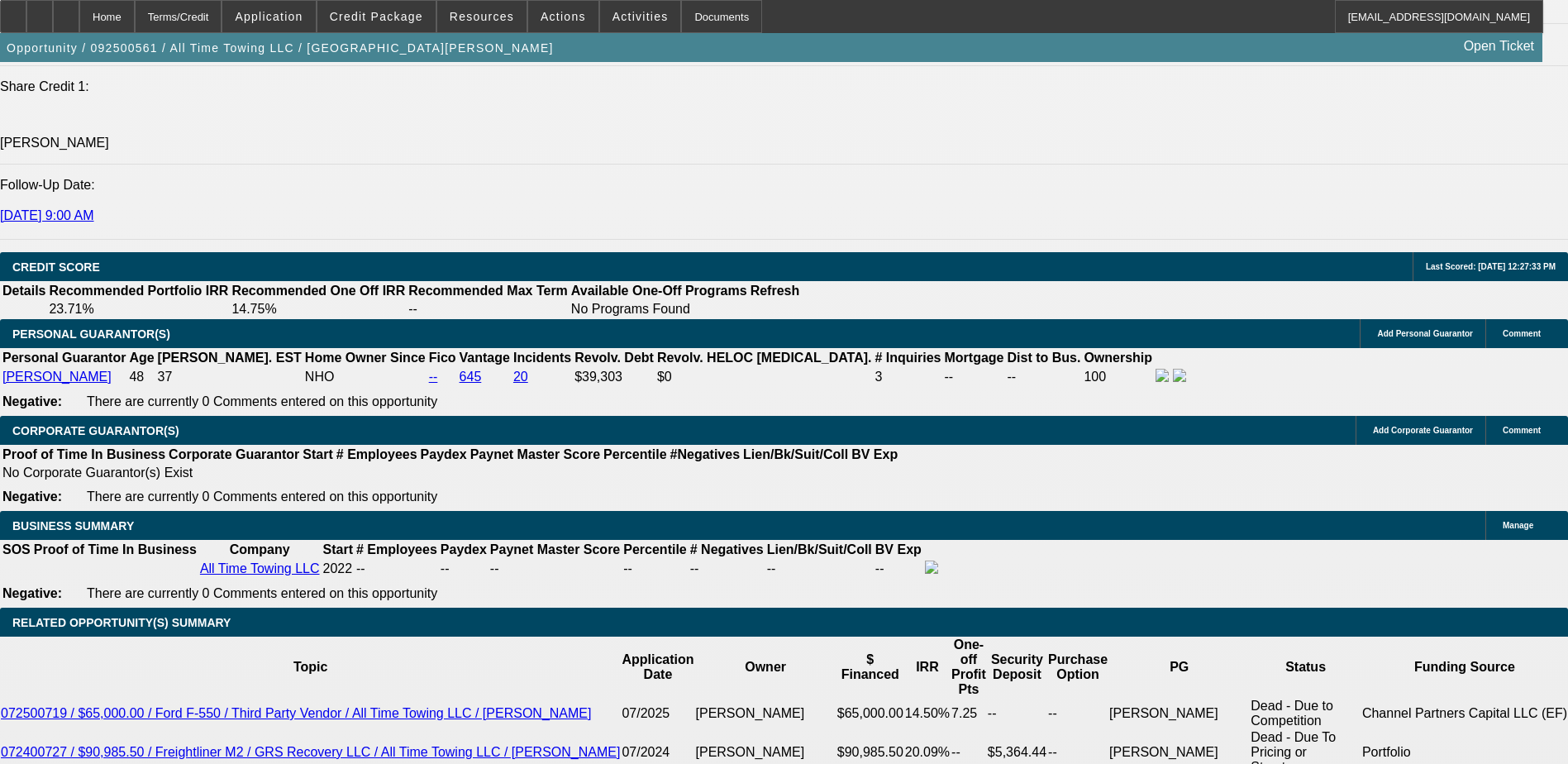
type input "UNKNOWN"
type input "4"
type input "$146,080.22"
type input "$73,040.11"
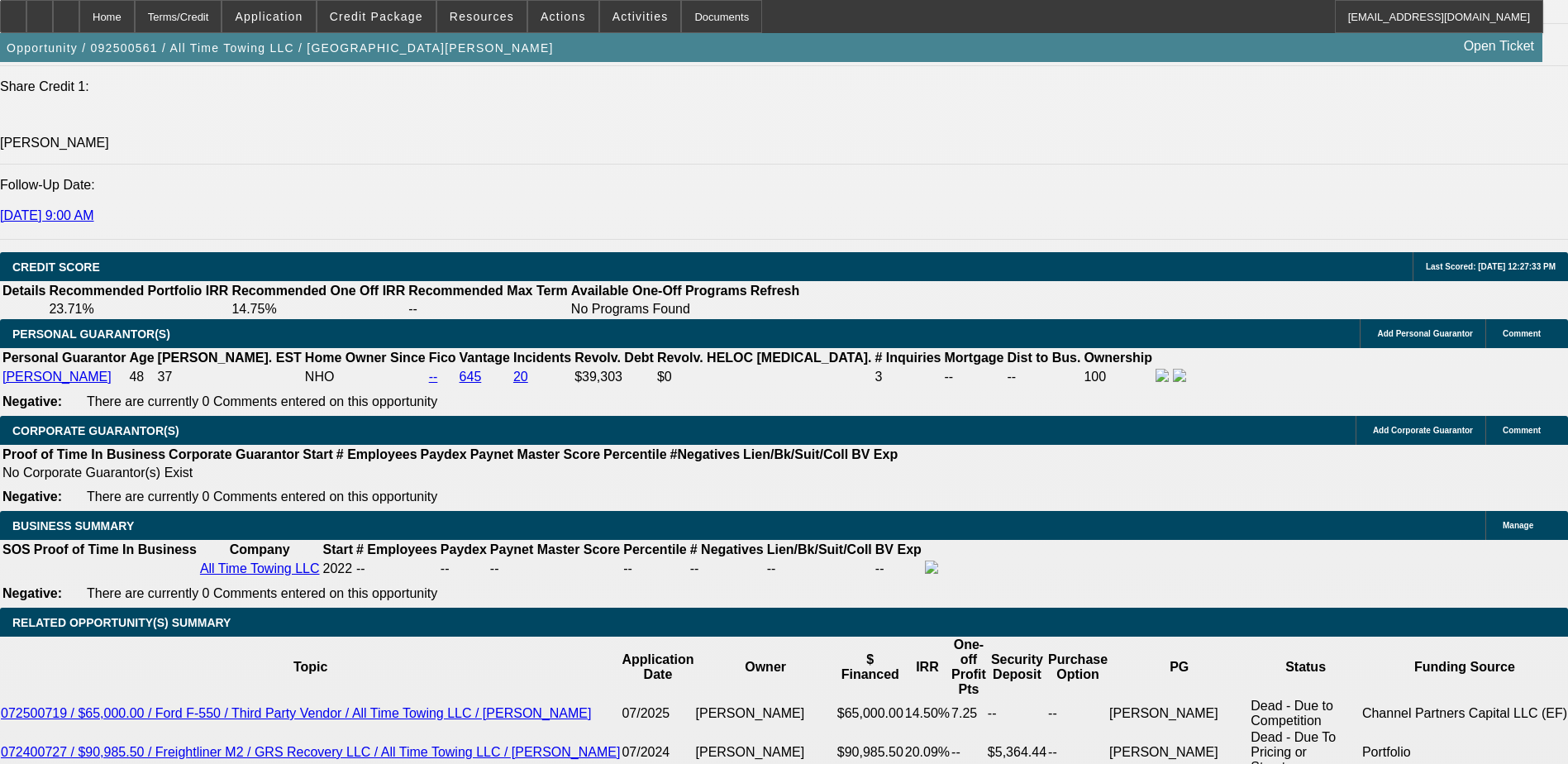
type input "6"
type input "$3.33"
type input "$1.67"
type input "60"
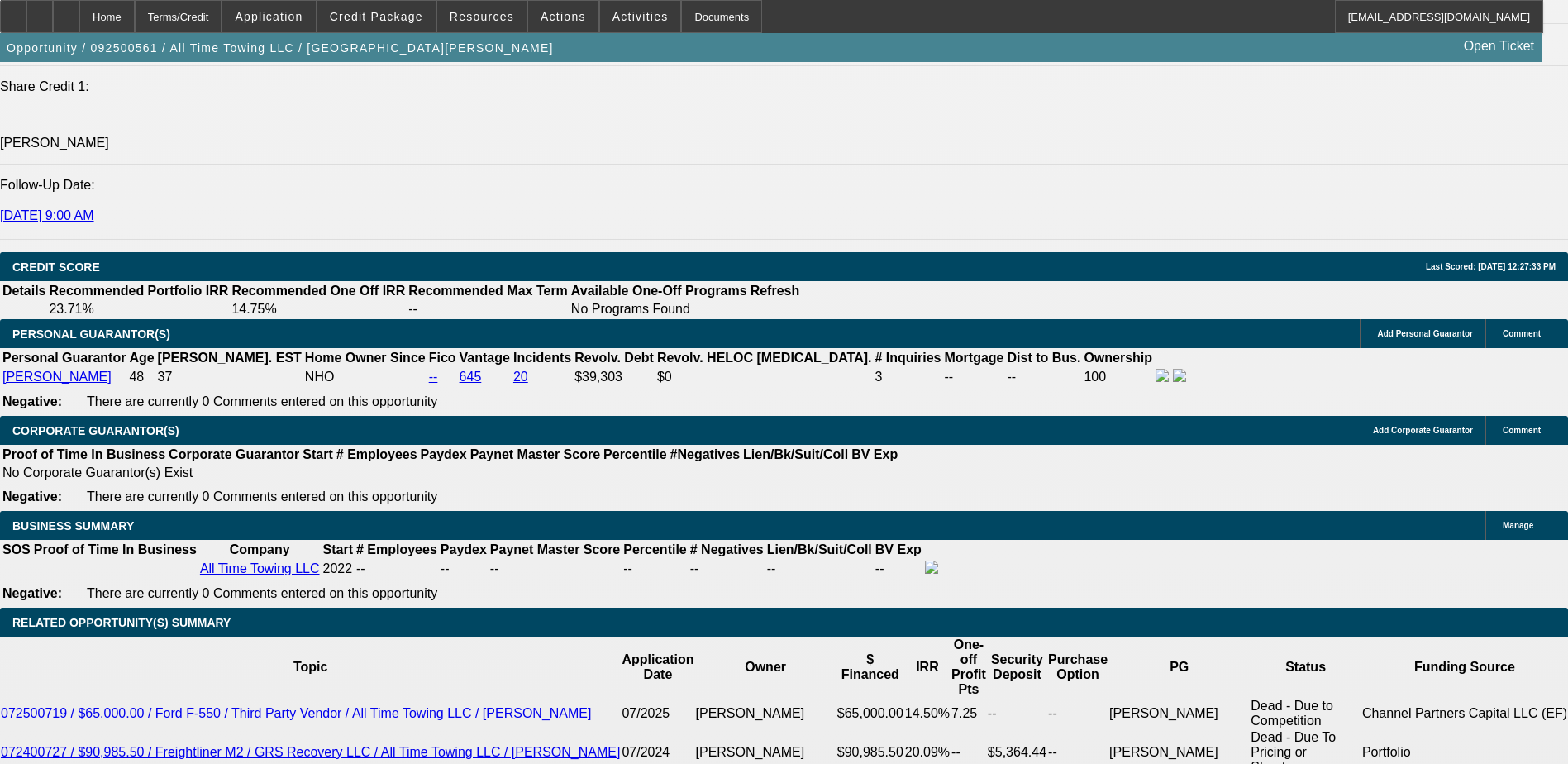
type input "1"
type input "$9,743.44"
type input "$4,871.72"
type input "12"
type input "$12,679.34"
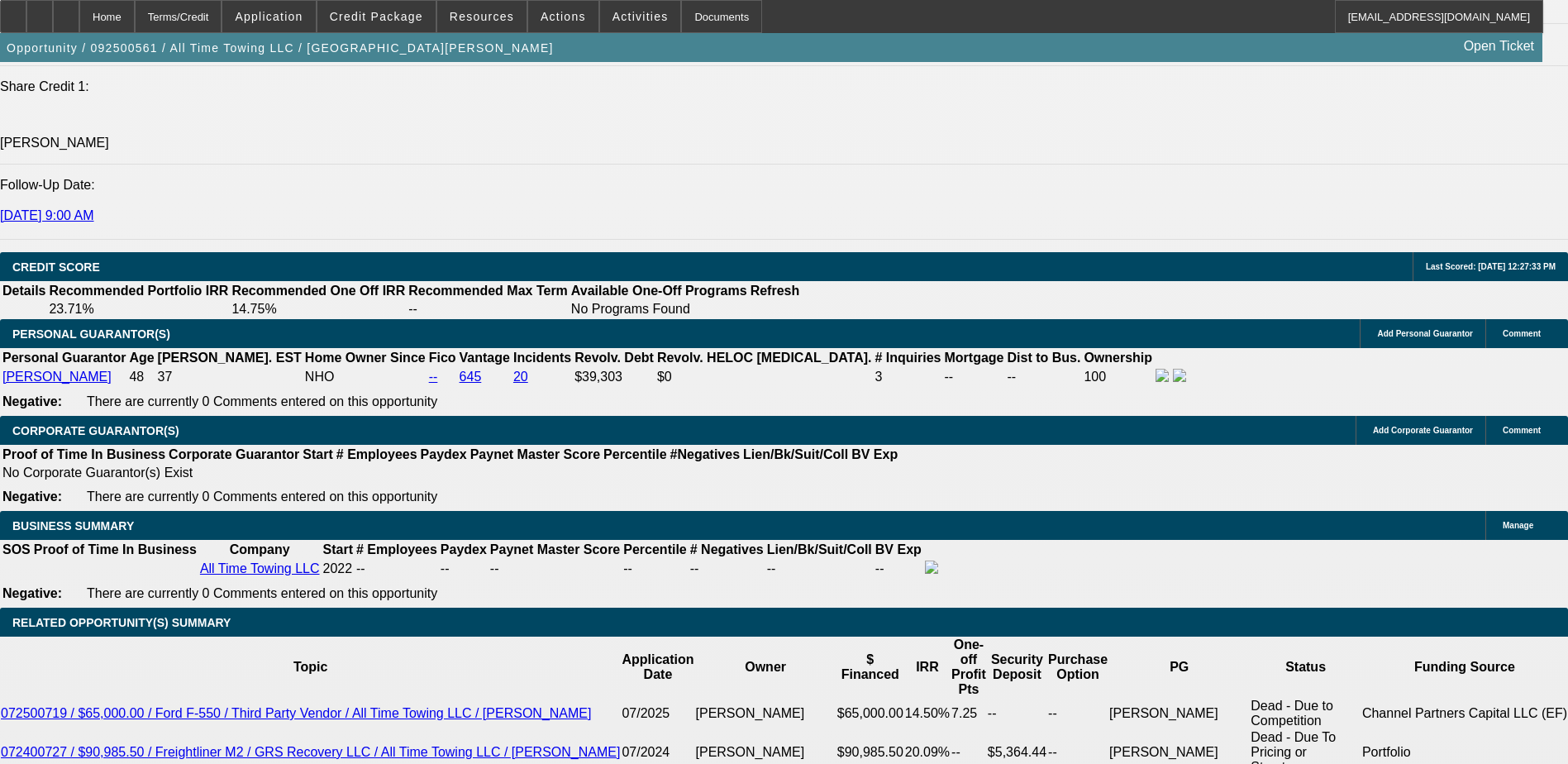
type input "$6,339.67"
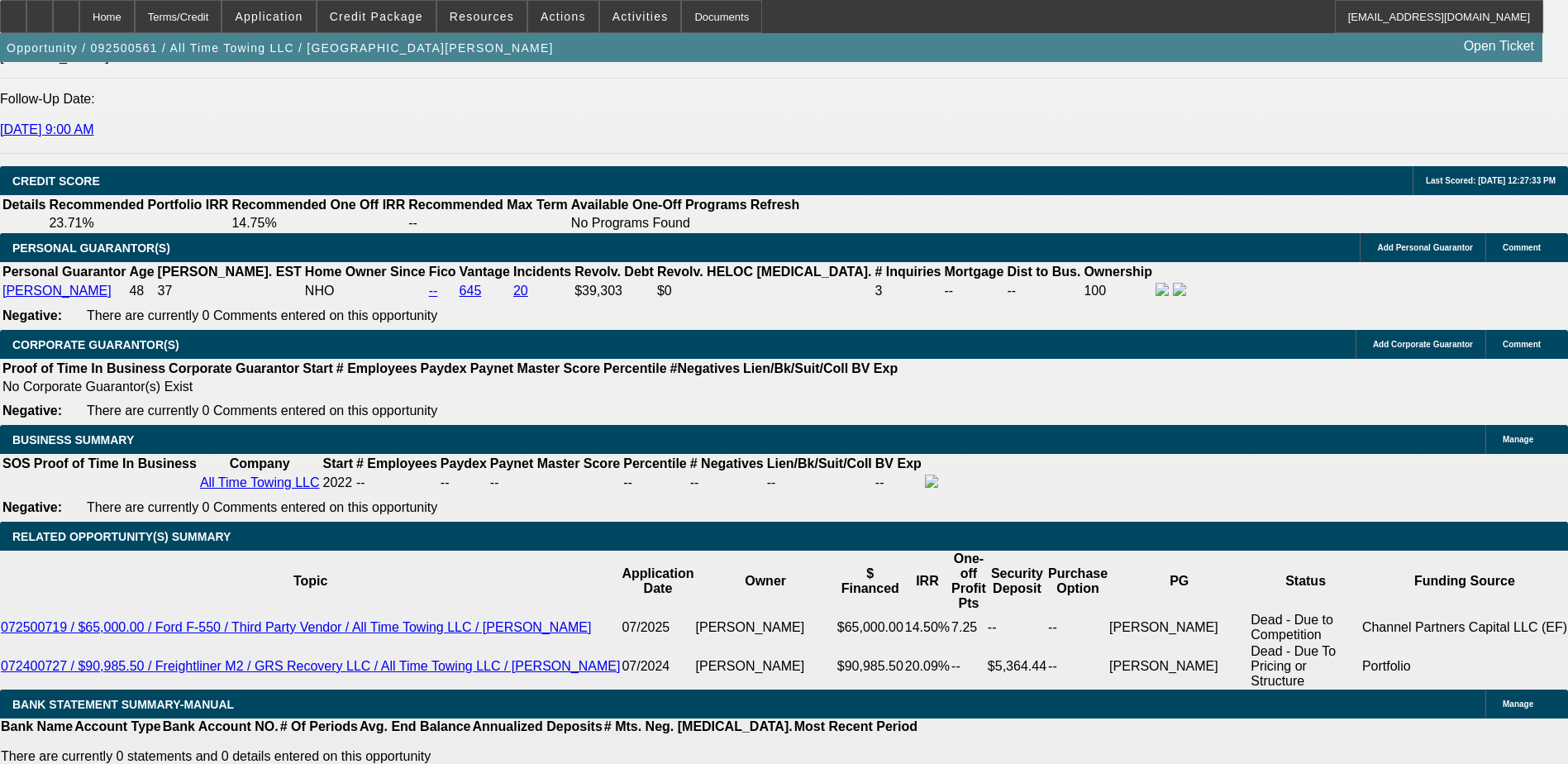
scroll to position [2067, 0]
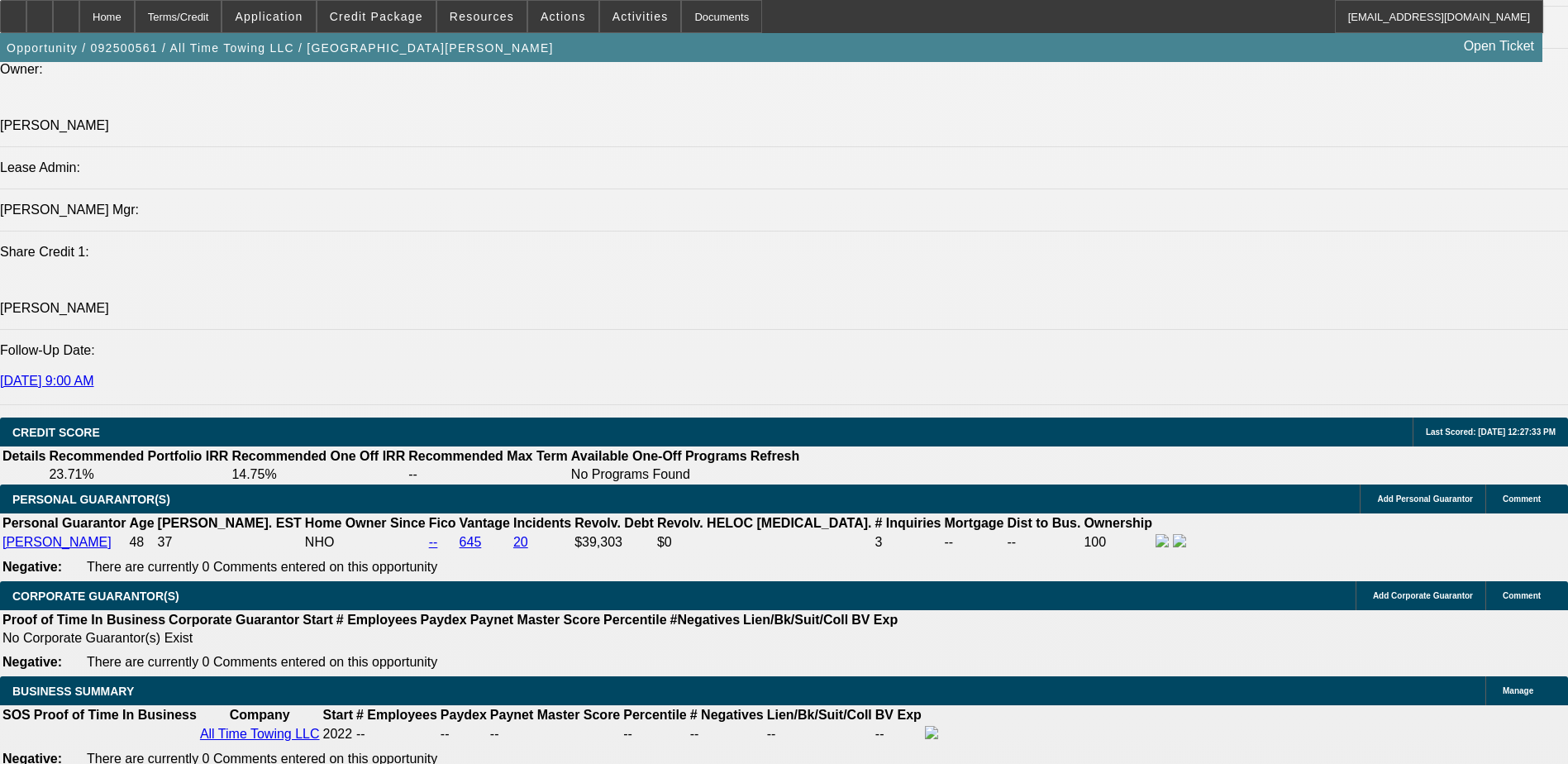
type input "12"
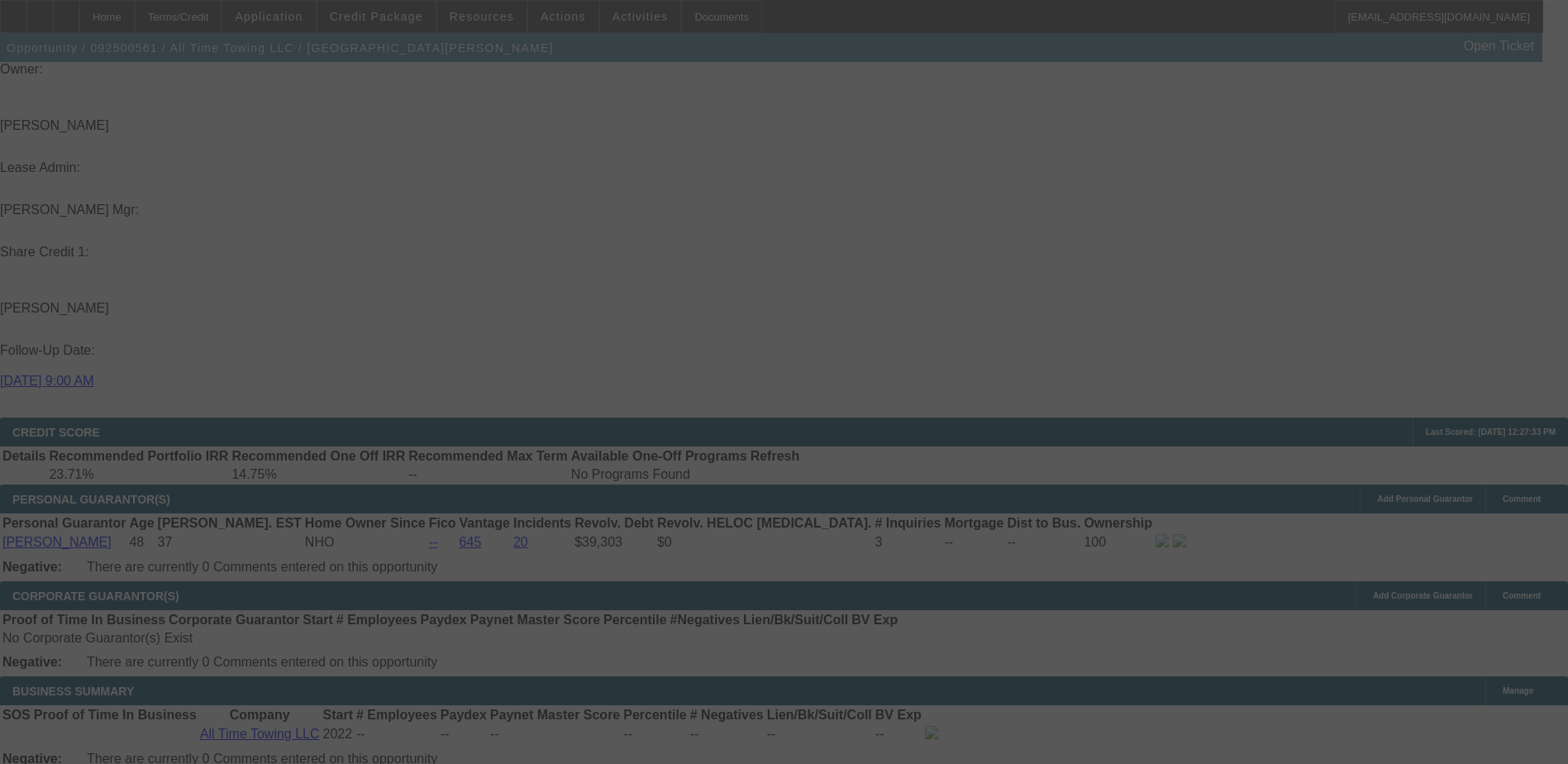
select select "2"
select select "0.1"
select select "4"
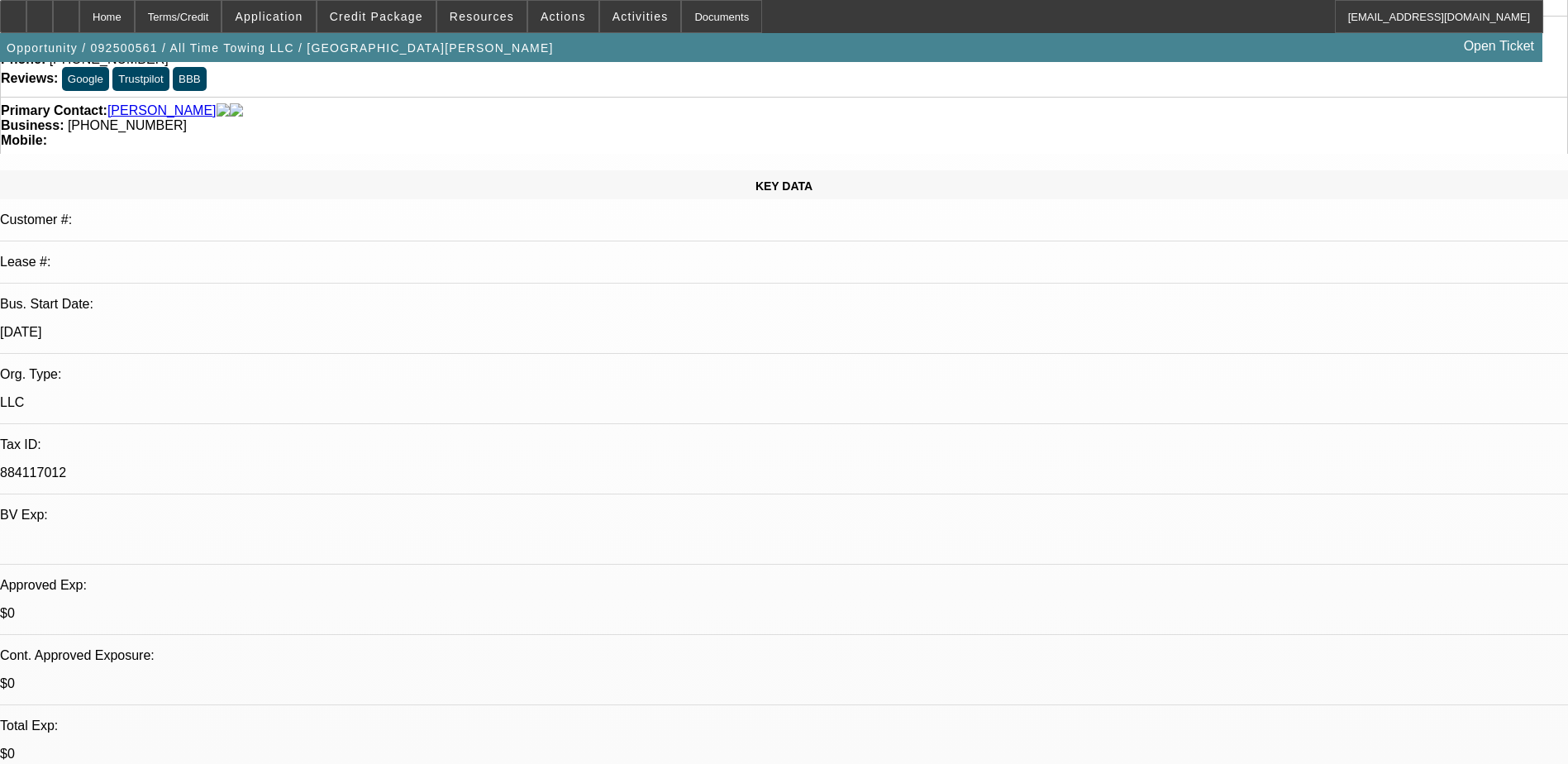
scroll to position [0, 0]
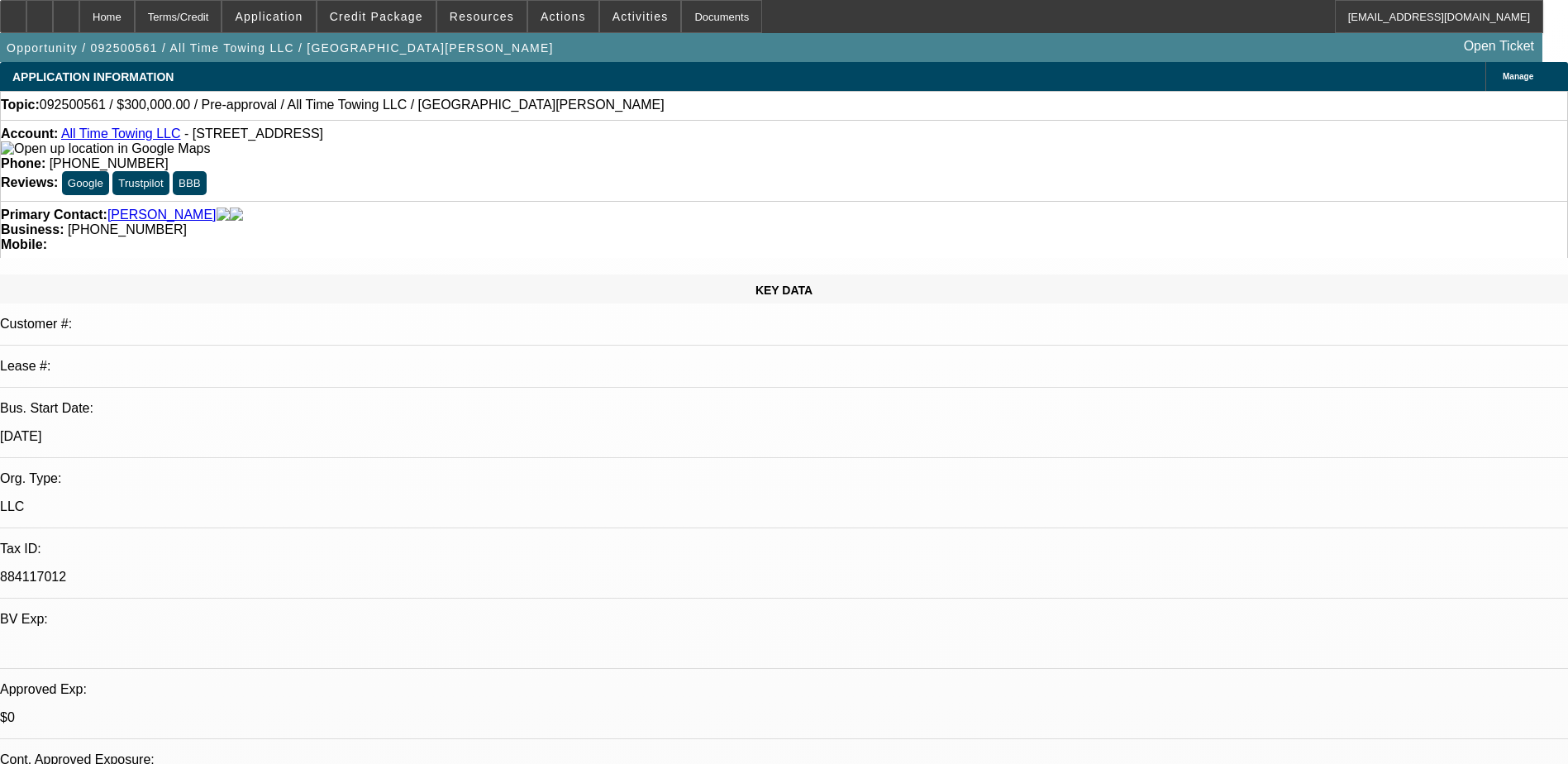
drag, startPoint x: 1185, startPoint y: 183, endPoint x: 1185, endPoint y: 152, distance: 31.0
